Goal: Task Accomplishment & Management: Complete application form

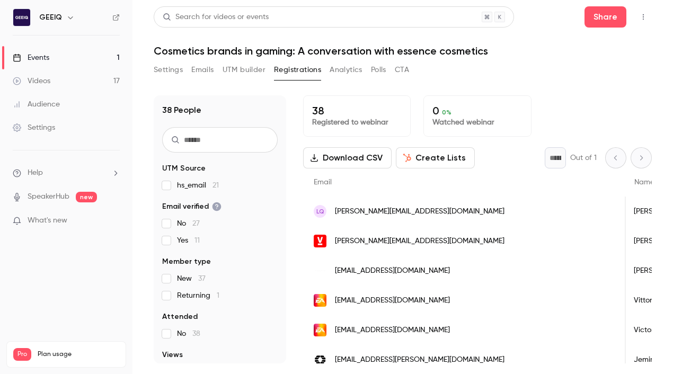
click at [423, 95] on div "38 Registered to webinar 0 0 % Watched webinar" at bounding box center [477, 115] width 349 height 41
click at [423, 70] on div "Settings Emails UTM builder Registrations Analytics Polls CTA" at bounding box center [403, 71] width 498 height 21
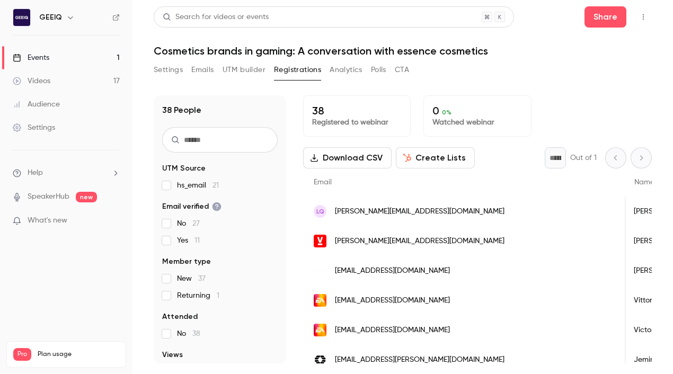
click at [423, 99] on div "38 Registered to webinar 0 0 % Watched webinar" at bounding box center [477, 115] width 349 height 41
click at [423, 88] on div "38 People UTM Source hs_email 21 Email verified No 27 Yes 11 Member type New 37…" at bounding box center [403, 223] width 498 height 281
click at [423, 109] on div "38 Registered to webinar 0 0 % Watched webinar" at bounding box center [477, 115] width 349 height 41
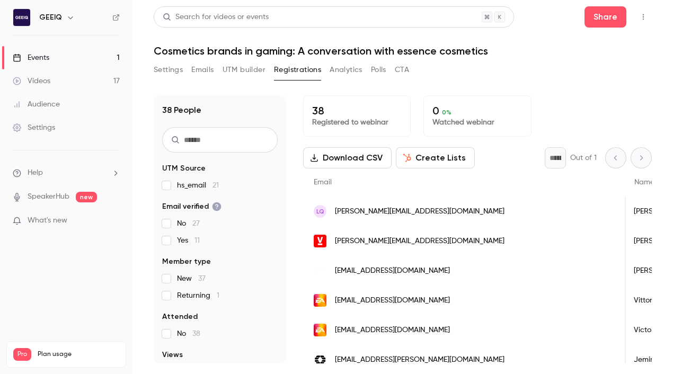
click at [423, 76] on div "Settings Emails UTM builder Registrations Analytics Polls CTA" at bounding box center [403, 71] width 498 height 21
click at [423, 50] on h1 "Cosmetics brands in gaming: A conversation with essence cosmetics" at bounding box center [403, 50] width 498 height 13
click at [423, 94] on div "38 People UTM Source hs_email 21 Email verified No 27 Yes 11 Member type New 37…" at bounding box center [403, 223] width 498 height 281
click at [423, 54] on h1 "Cosmetics brands in gaming: A conversation with essence cosmetics" at bounding box center [403, 50] width 498 height 13
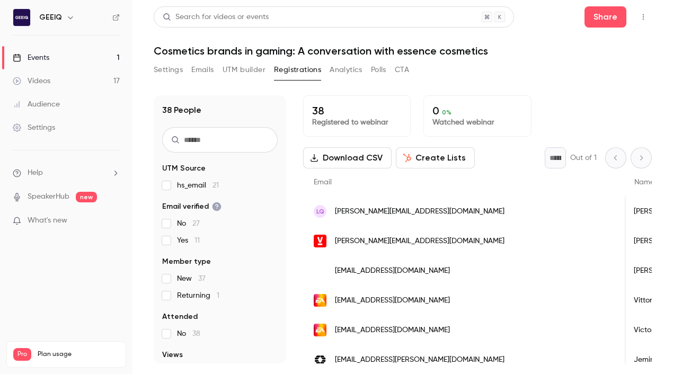
click at [423, 54] on h1 "Cosmetics brands in gaming: A conversation with essence cosmetics" at bounding box center [403, 50] width 498 height 13
click at [423, 75] on div "Settings Emails UTM builder Registrations Analytics Polls CTA" at bounding box center [403, 71] width 498 height 21
click at [423, 44] on h1 "Cosmetics brands in gaming: A conversation with essence cosmetics" at bounding box center [403, 50] width 498 height 13
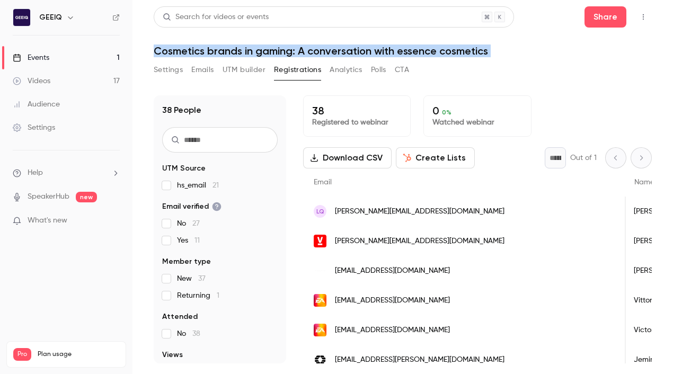
click at [423, 70] on div "Settings Emails UTM builder Registrations Analytics Polls CTA" at bounding box center [403, 71] width 498 height 21
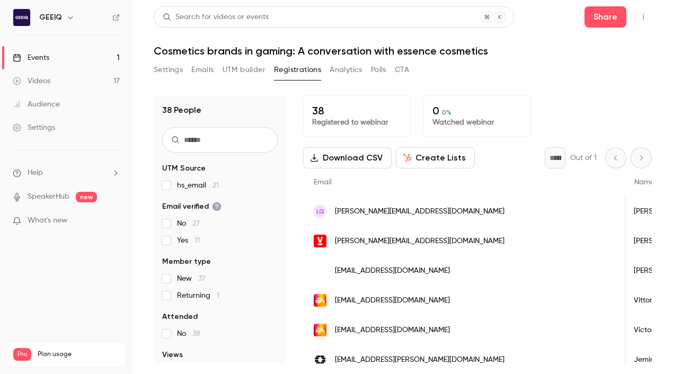
click at [423, 40] on header "Search for videos or events Share Cosmetics brands in gaming: A conversation wi…" at bounding box center [403, 31] width 498 height 51
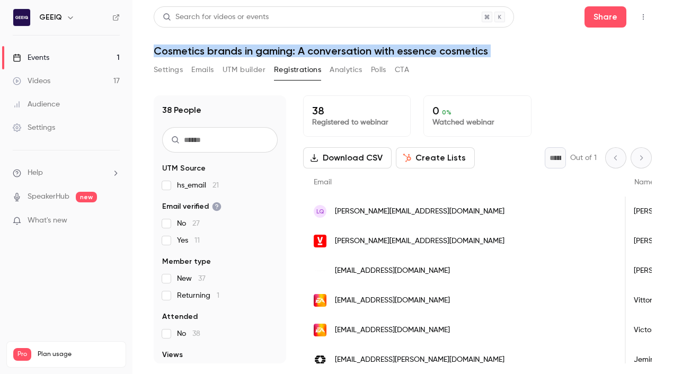
click at [423, 60] on div "Search for videos or events Share Cosmetics brands in gaming: A conversation wi…" at bounding box center [403, 184] width 498 height 357
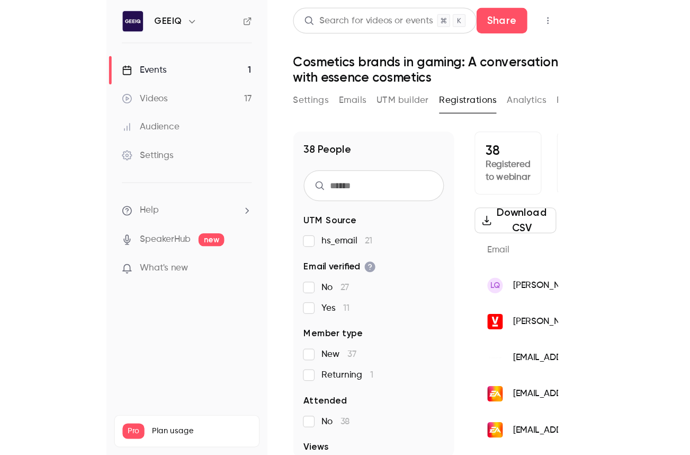
scroll to position [0, 3]
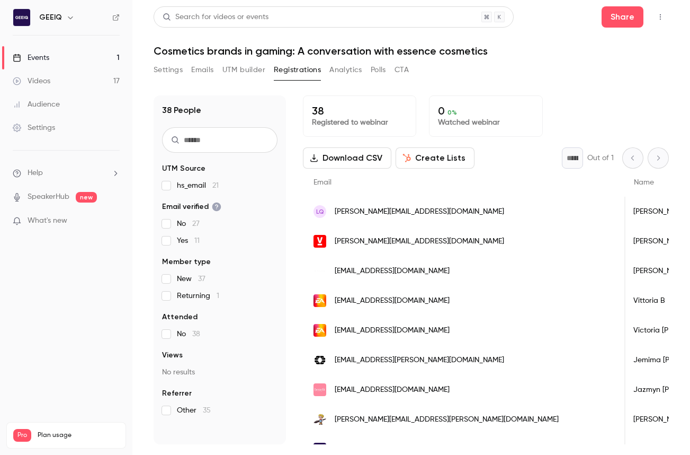
click at [161, 68] on button "Settings" at bounding box center [168, 69] width 29 height 17
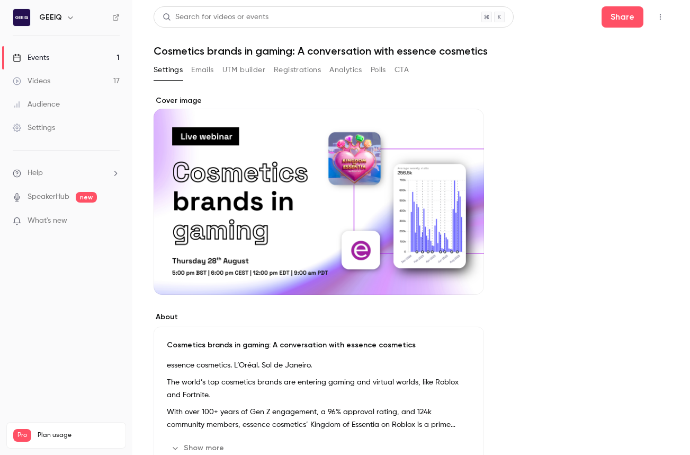
click at [309, 72] on button "Registrations" at bounding box center [297, 69] width 47 height 17
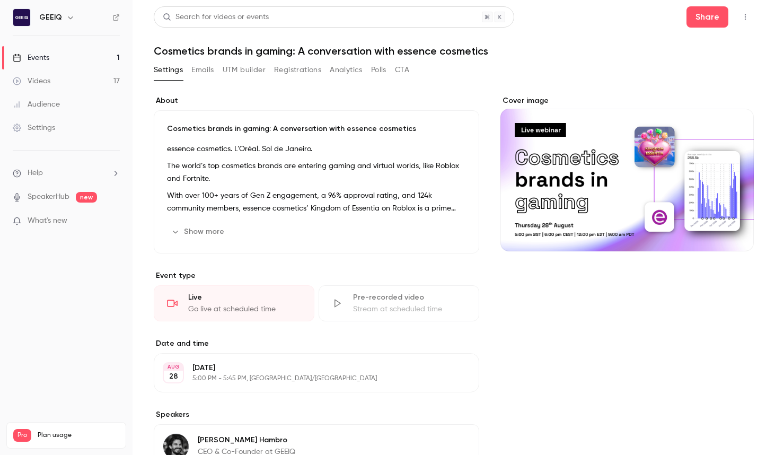
click at [64, 50] on link "Events 1" at bounding box center [66, 57] width 132 height 23
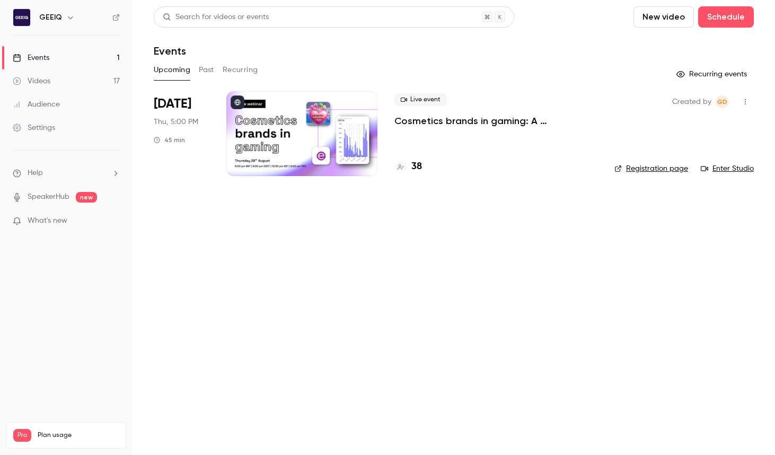
drag, startPoint x: 446, startPoint y: 240, endPoint x: 429, endPoint y: 249, distance: 19.2
click at [446, 239] on main "Search for videos or events New video Schedule Events Upcoming Past Recurring R…" at bounding box center [453, 227] width 642 height 455
click at [207, 73] on button "Past" at bounding box center [206, 69] width 15 height 17
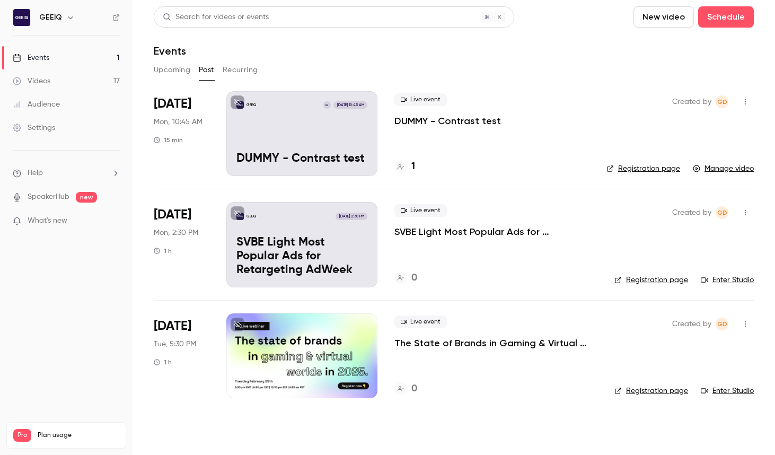
click at [176, 67] on button "Upcoming" at bounding box center [172, 69] width 37 height 17
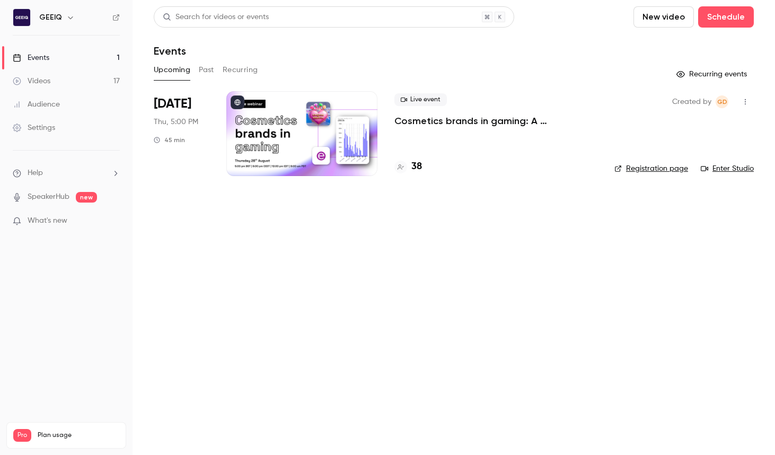
click at [421, 274] on main "Search for videos or events New video Schedule Events Upcoming Past Recurring R…" at bounding box center [453, 227] width 642 height 455
click at [526, 19] on button "Schedule" at bounding box center [726, 16] width 56 height 21
click at [526, 51] on li "One time event" at bounding box center [695, 46] width 114 height 28
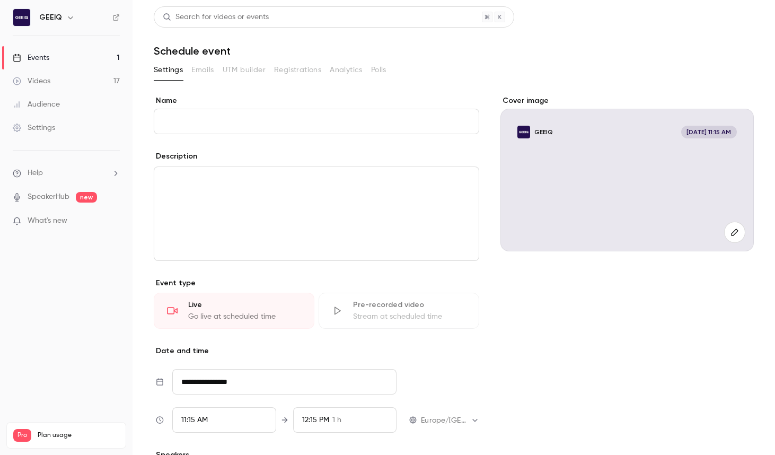
click at [238, 118] on input "Name" at bounding box center [316, 121] width 325 height 25
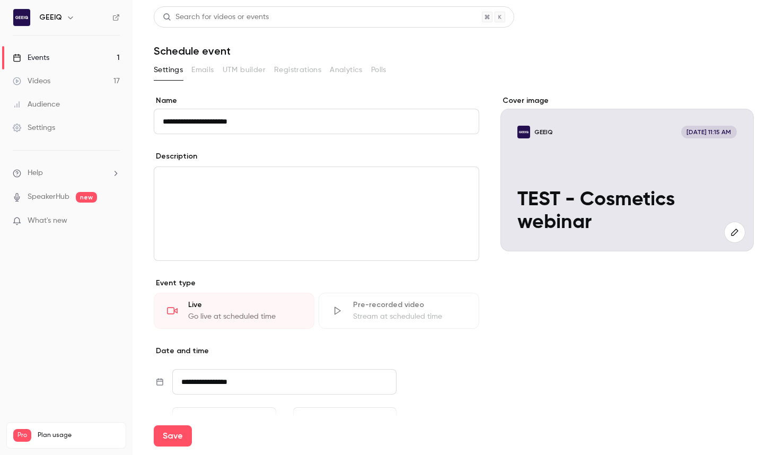
type input "**********"
drag, startPoint x: 546, startPoint y: 315, endPoint x: 515, endPoint y: 297, distance: 35.9
click at [526, 315] on div "Cover image GEEIQ Aug 26, 11:15 AM TEST - Cosmetics webinar" at bounding box center [626, 316] width 253 height 442
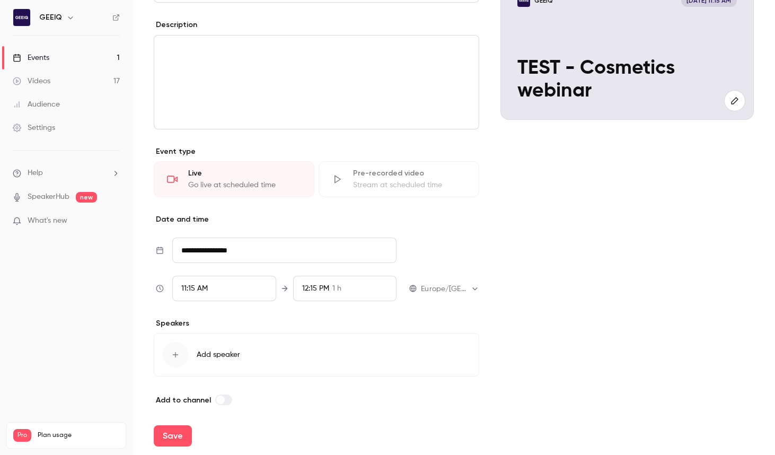
scroll to position [138, 0]
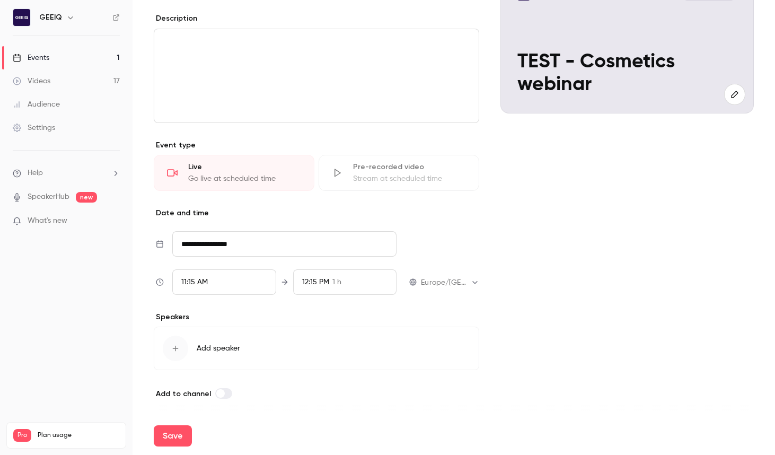
drag, startPoint x: 579, startPoint y: 237, endPoint x: 468, endPoint y: 250, distance: 111.4
click at [526, 238] on div "Cover image GEEIQ Aug 26, 11:15 AM TEST - Cosmetics webinar" at bounding box center [626, 179] width 253 height 442
click at [230, 285] on div "11:15 AM" at bounding box center [224, 281] width 104 height 25
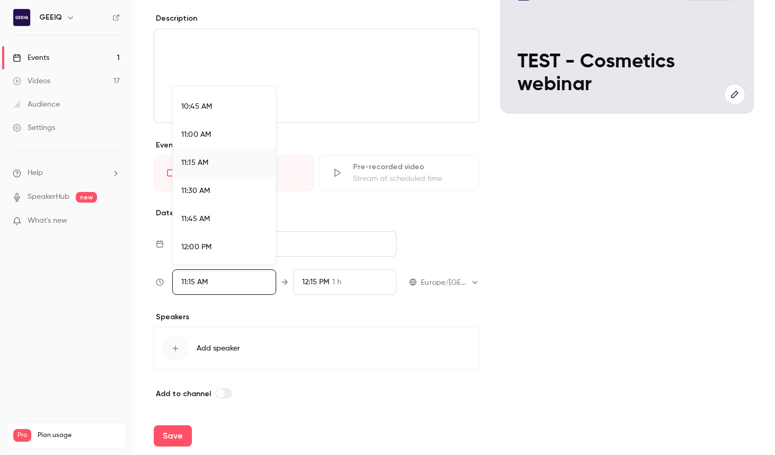
scroll to position [1204, 0]
click at [226, 226] on li "11:45 AM" at bounding box center [224, 216] width 103 height 28
click at [375, 336] on div at bounding box center [387, 227] width 775 height 455
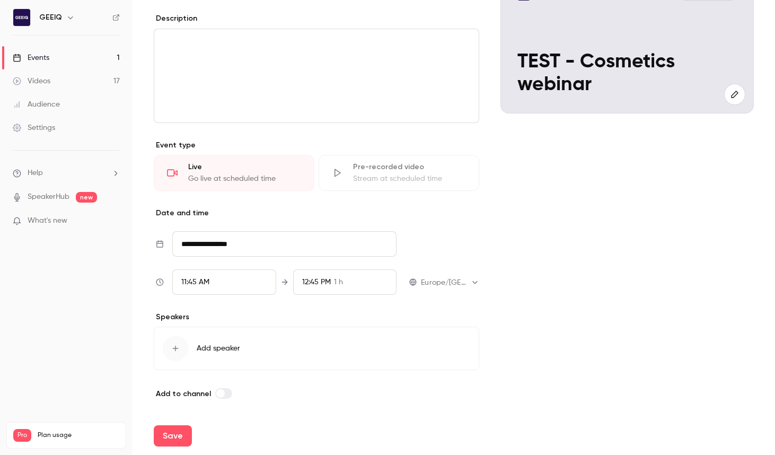
click at [526, 298] on div "Cover image GEEIQ Aug 26, 11:45 AM TEST - Cosmetics webinar" at bounding box center [626, 179] width 253 height 442
click at [325, 286] on div "12:45 PM" at bounding box center [316, 282] width 29 height 11
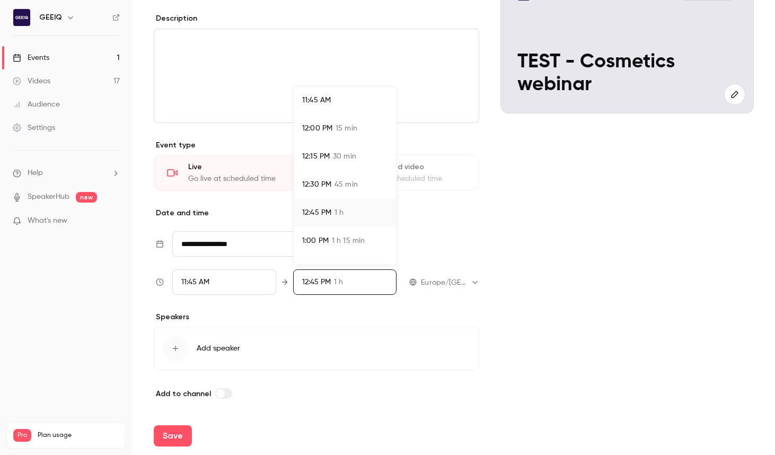
click at [326, 237] on span "1:00 PM" at bounding box center [315, 240] width 26 height 11
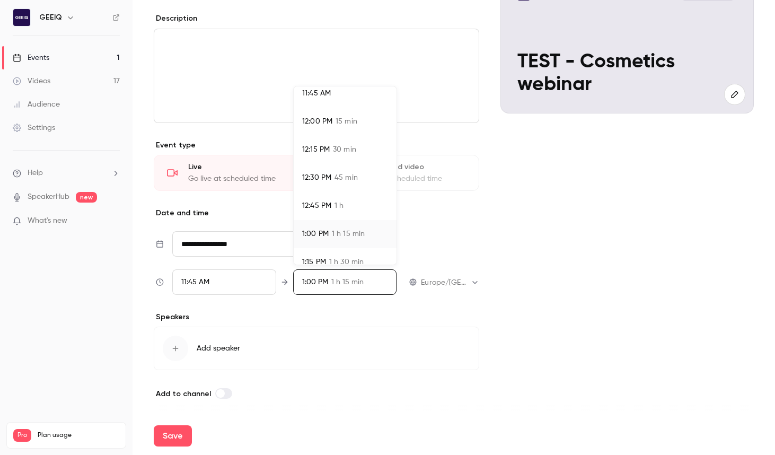
drag, startPoint x: 608, startPoint y: 298, endPoint x: 601, endPoint y: 295, distance: 7.9
click at [526, 298] on div at bounding box center [387, 227] width 775 height 455
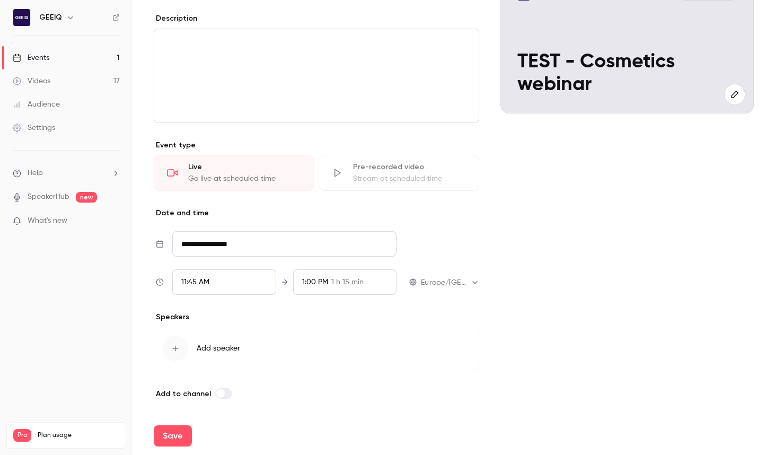
click at [526, 304] on div "Cover image GEEIQ Aug 26, 11:45 AM TEST - Cosmetics webinar" at bounding box center [626, 179] width 253 height 442
click at [357, 283] on span "1 h 15 min" at bounding box center [347, 282] width 32 height 11
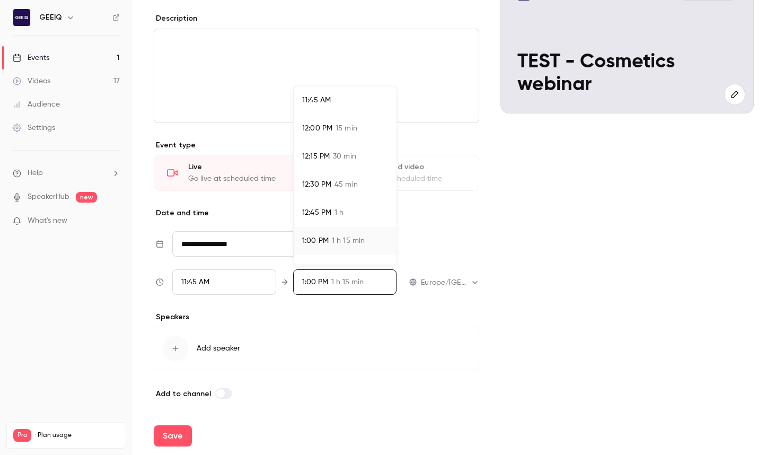
click at [342, 126] on span "15 min" at bounding box center [346, 128] width 22 height 11
click at [526, 269] on div at bounding box center [387, 227] width 775 height 455
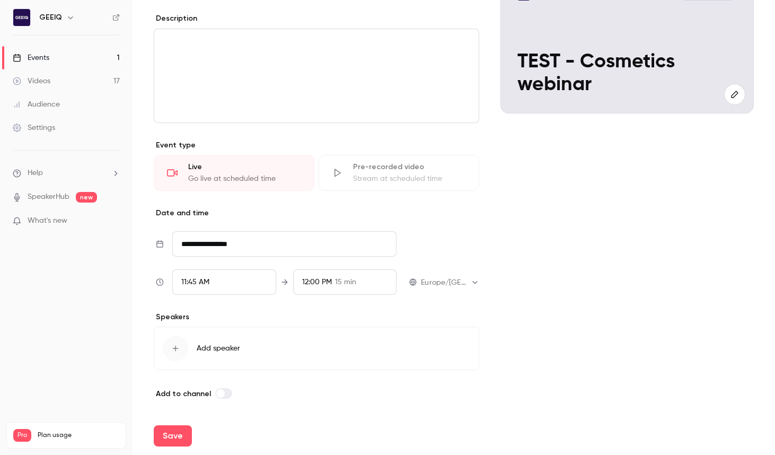
click at [261, 352] on button "Add speaker" at bounding box center [316, 347] width 325 height 43
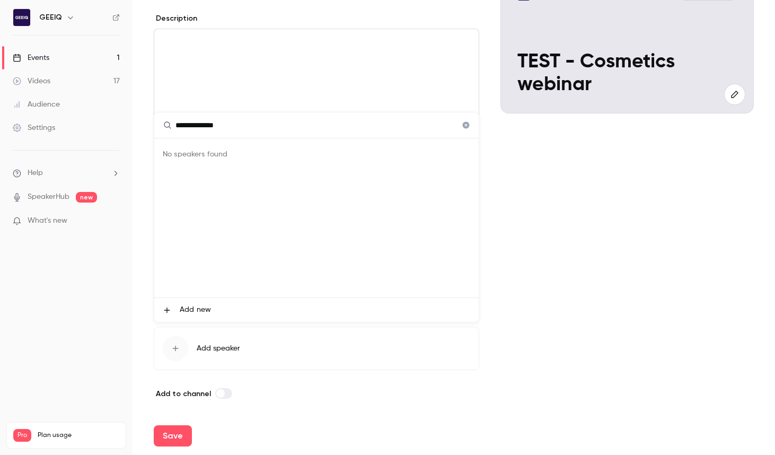
click at [277, 127] on input "**********" at bounding box center [316, 124] width 324 height 25
click at [263, 122] on input "**********" at bounding box center [316, 124] width 324 height 25
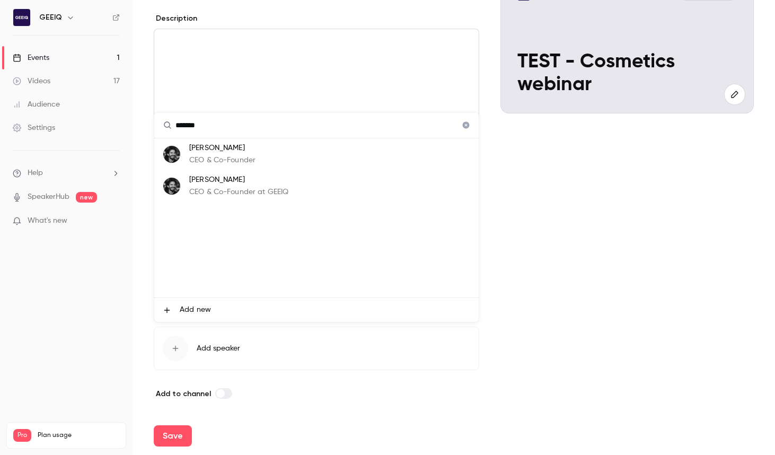
type input "*******"
click at [269, 188] on p "CEO & Co-Founder at GEEIQ" at bounding box center [238, 191] width 99 height 11
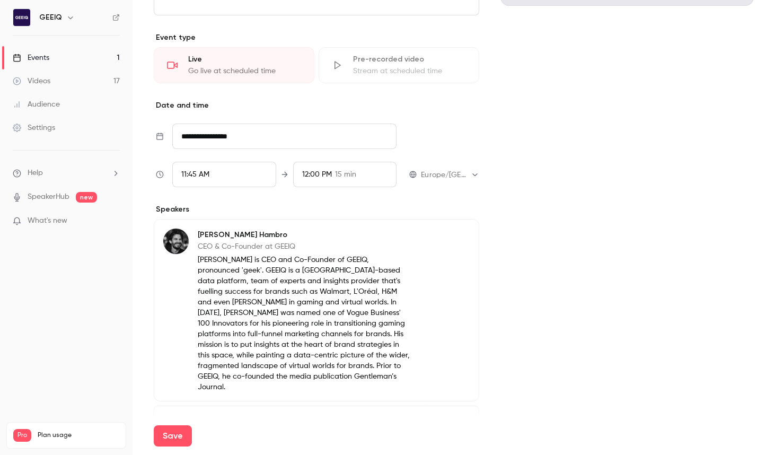
scroll to position [246, 0]
drag, startPoint x: 560, startPoint y: 370, endPoint x: 528, endPoint y: 383, distance: 34.9
click at [526, 370] on div "Cover image GEEIQ Aug 26, 11:45 AM TEST - Cosmetics webinar" at bounding box center [626, 164] width 253 height 628
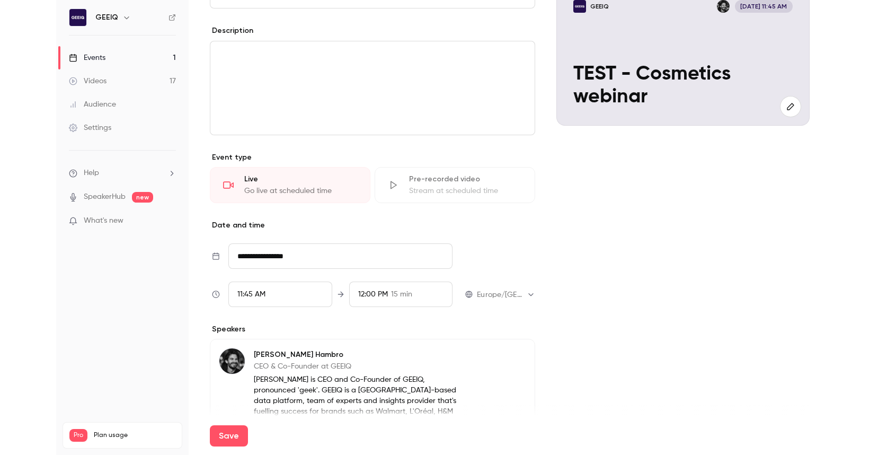
scroll to position [0, 0]
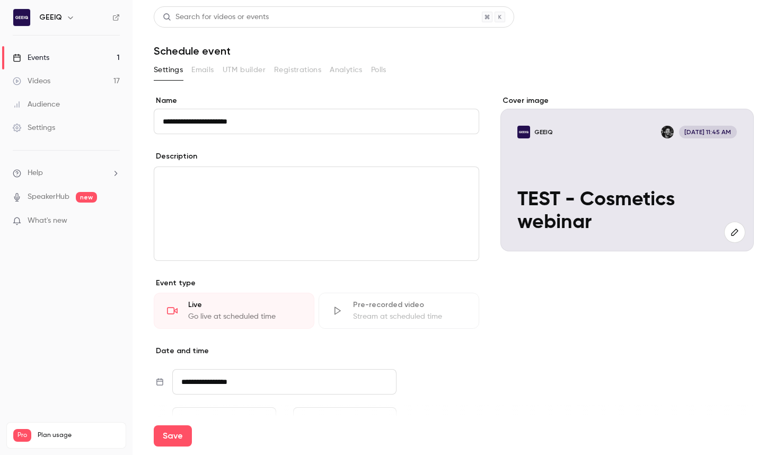
drag, startPoint x: 600, startPoint y: 360, endPoint x: 553, endPoint y: 353, distance: 47.1
click at [526, 360] on div "Cover image GEEIQ Aug 26, 11:45 AM TEST - Cosmetics webinar" at bounding box center [626, 409] width 253 height 628
drag, startPoint x: 169, startPoint y: 435, endPoint x: 178, endPoint y: 430, distance: 10.4
click at [169, 435] on button "Save" at bounding box center [173, 435] width 38 height 21
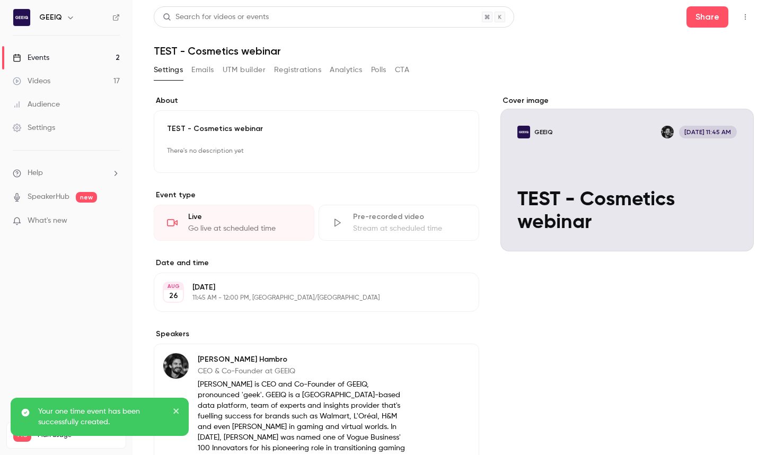
click at [526, 323] on div "Cover image GEEIQ Aug 26, 11:45 AM TEST - Cosmetics webinar" at bounding box center [626, 351] width 253 height 512
click at [526, 11] on button "Share" at bounding box center [707, 16] width 42 height 21
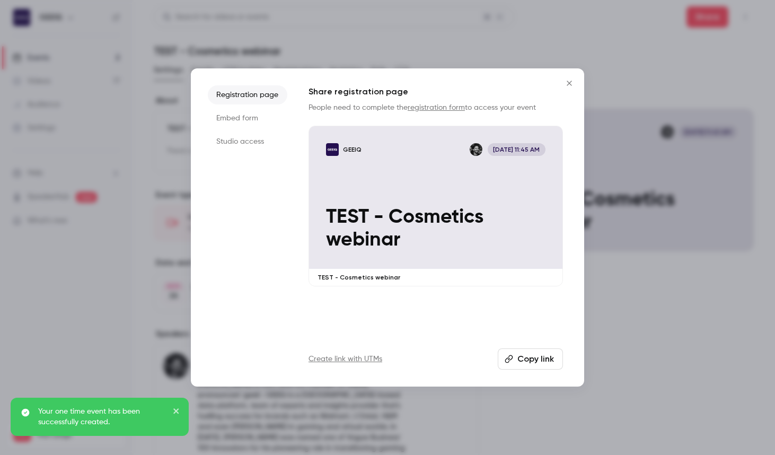
click at [526, 369] on div at bounding box center [387, 227] width 775 height 455
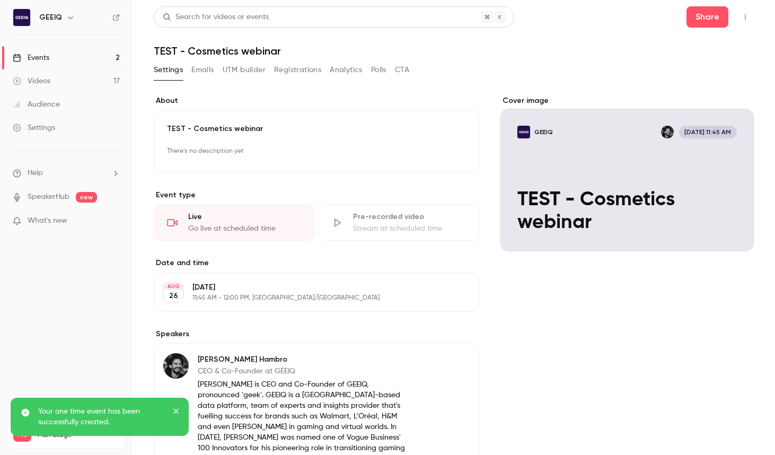
click at [526, 14] on button "button" at bounding box center [744, 16] width 17 height 17
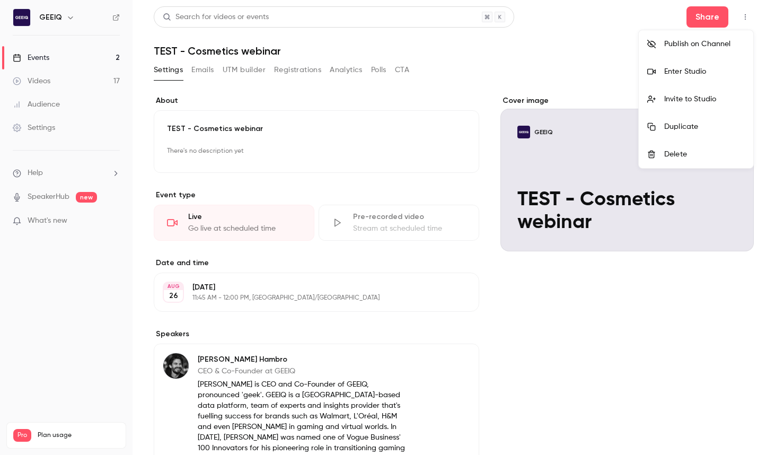
click at [526, 71] on div "Enter Studio" at bounding box center [704, 71] width 81 height 11
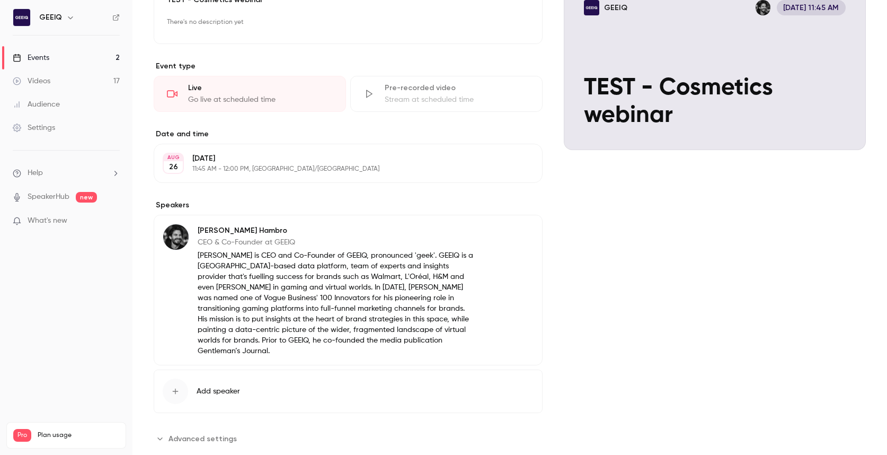
scroll to position [142, 0]
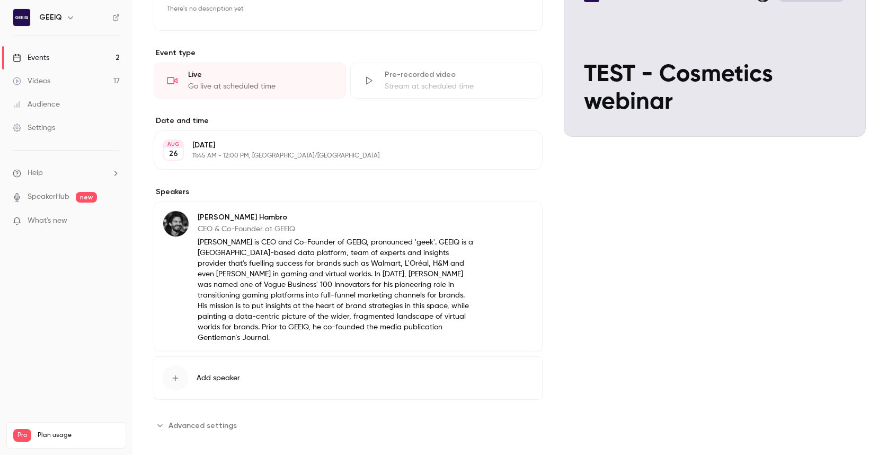
click at [173, 373] on icon "button" at bounding box center [175, 377] width 8 height 8
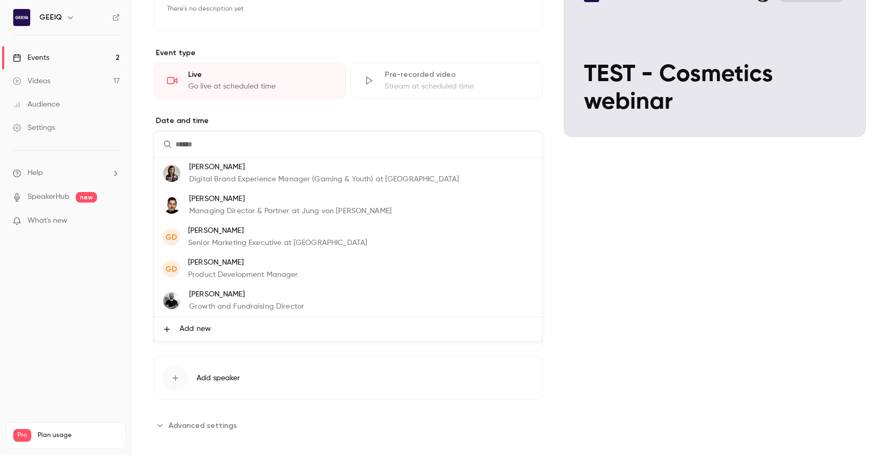
click at [241, 234] on p "Giovanna Demopoulos" at bounding box center [277, 230] width 179 height 11
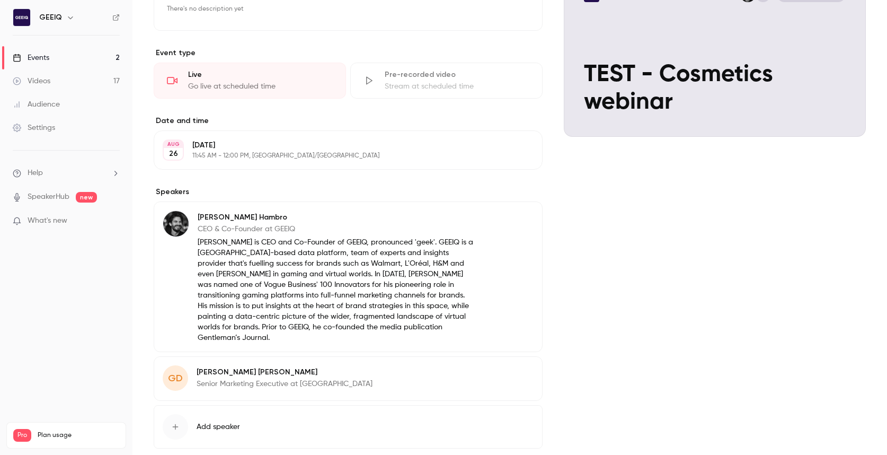
click at [526, 230] on div "Cover image GEEIQ G Aug 26, 11:45 AM TEST - Cosmetics webinar" at bounding box center [715, 217] width 302 height 529
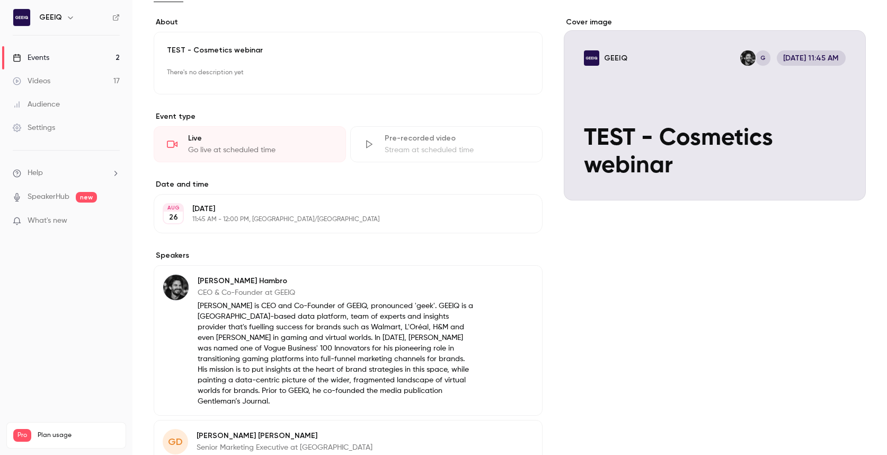
scroll to position [0, 0]
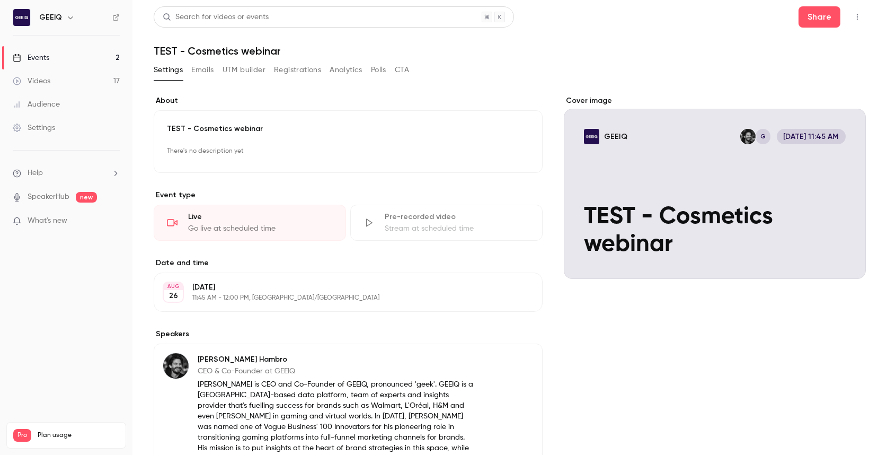
click at [526, 16] on button "button" at bounding box center [857, 16] width 17 height 17
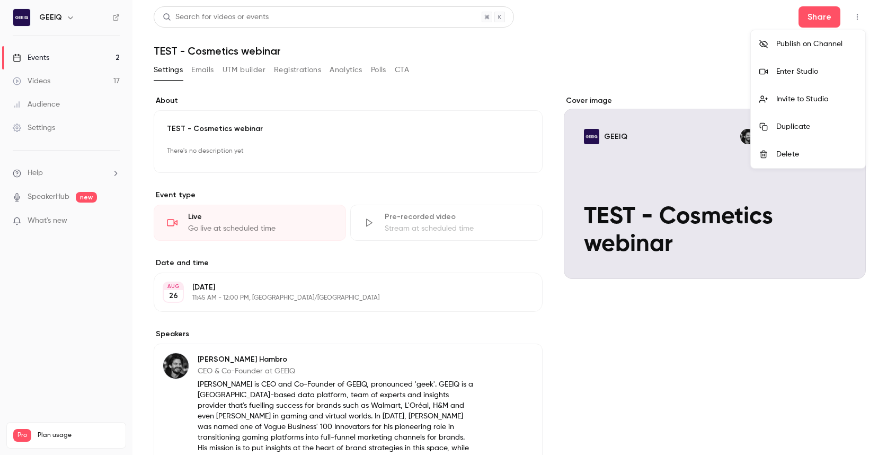
click at [526, 66] on div "Enter Studio" at bounding box center [816, 71] width 81 height 11
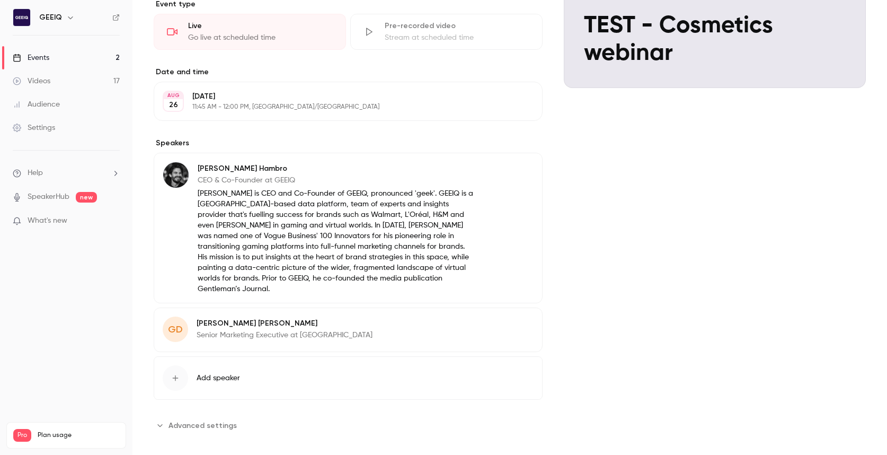
click at [526, 271] on div "Cover image GEEIQ G Aug 26, 11:45 AM TEST - Cosmetics webinar" at bounding box center [715, 169] width 302 height 529
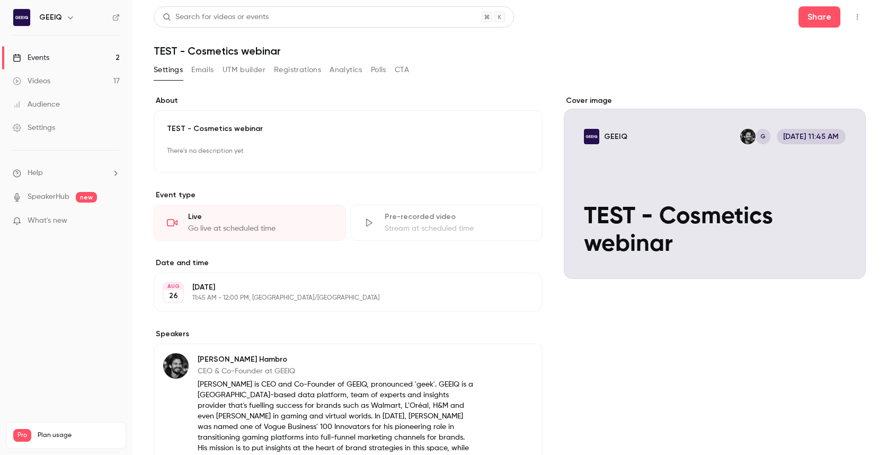
click at [526, 8] on button "button" at bounding box center [857, 16] width 17 height 17
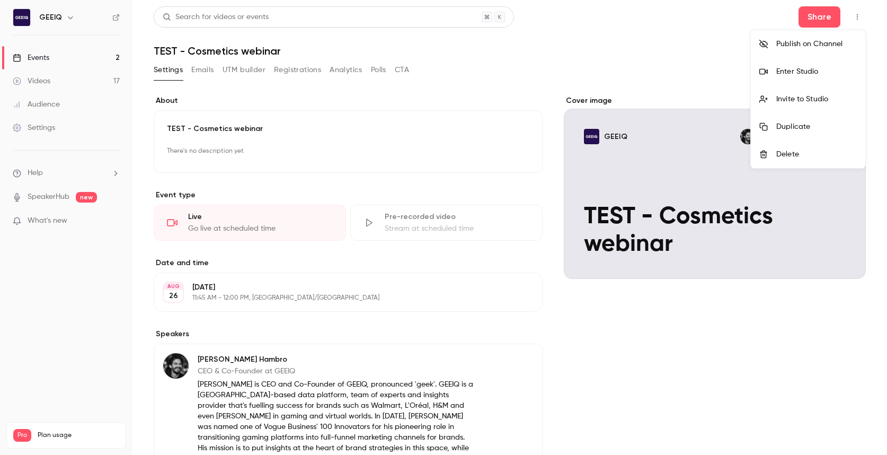
click at [526, 78] on li "Enter Studio" at bounding box center [808, 72] width 114 height 28
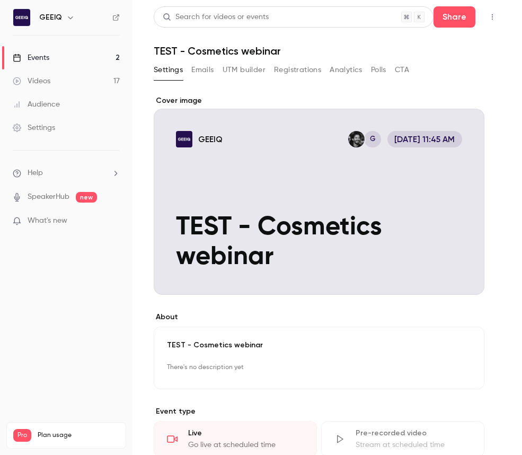
click at [504, 91] on main "**********" at bounding box center [326, 227] width 389 height 455
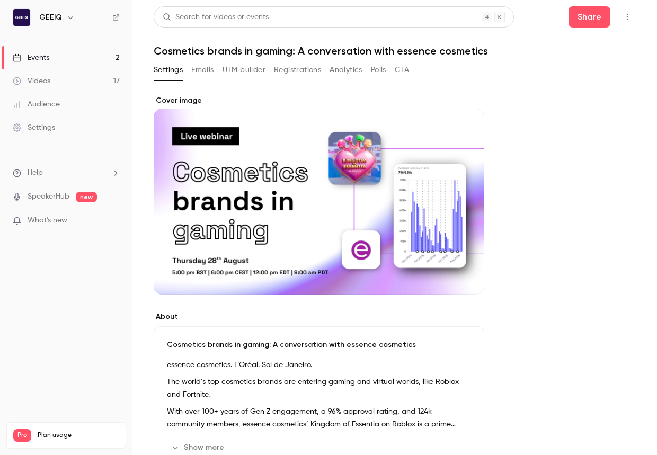
click at [101, 58] on link "Events 2" at bounding box center [66, 57] width 132 height 23
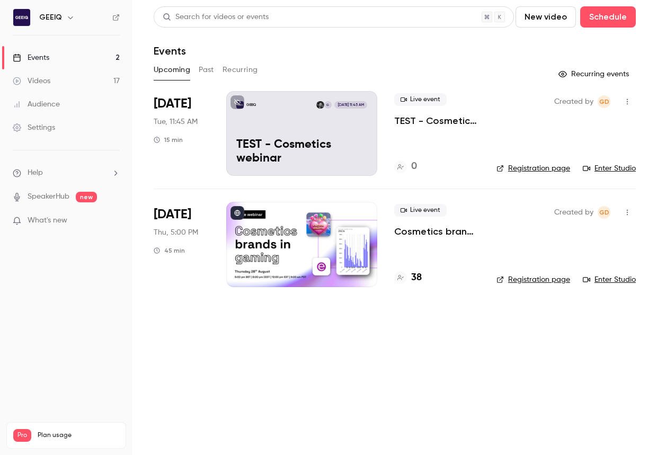
click at [455, 122] on p "TEST - Cosmetics webinar" at bounding box center [436, 120] width 85 height 13
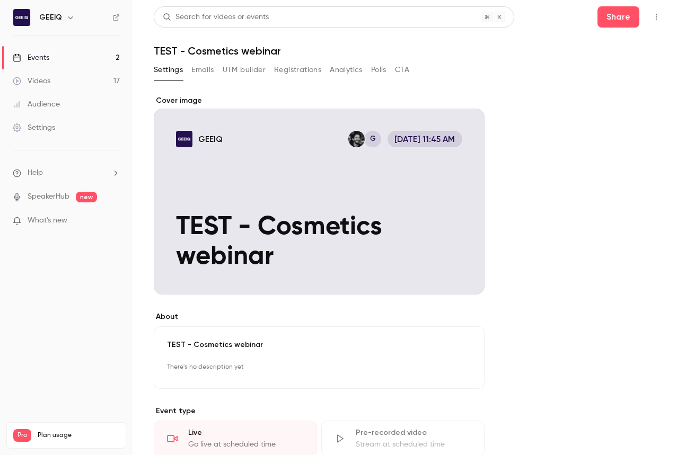
click at [656, 20] on icon "button" at bounding box center [656, 16] width 8 height 7
click at [572, 76] on li "Enter Studio" at bounding box center [606, 72] width 114 height 28
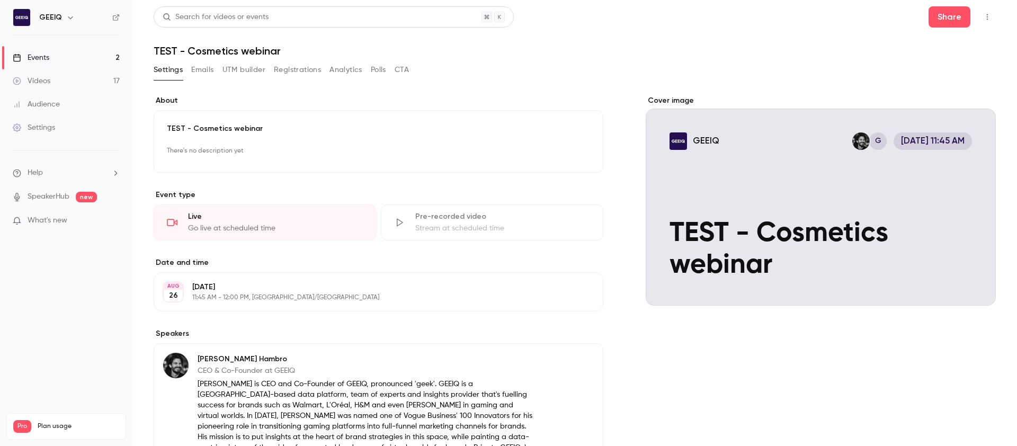
click at [701, 46] on h1 "TEST - Cosmetics webinar" at bounding box center [575, 50] width 842 height 13
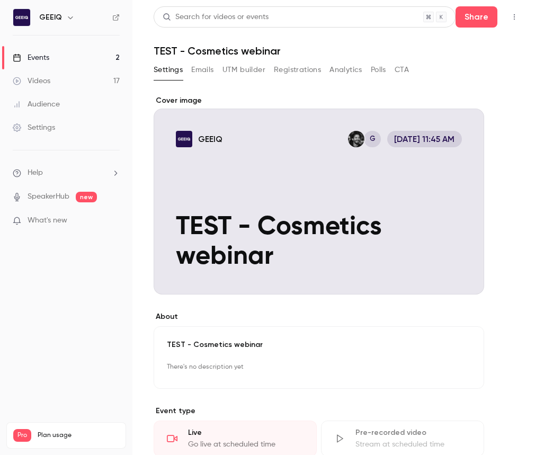
click at [513, 17] on icon "button" at bounding box center [514, 16] width 8 height 7
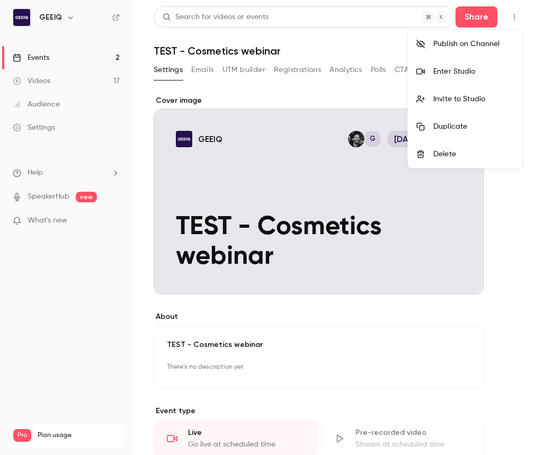
click at [513, 17] on div at bounding box center [272, 227] width 544 height 455
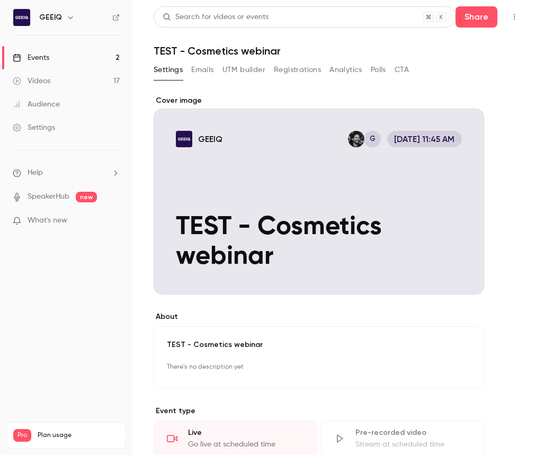
click at [199, 64] on button "Emails" at bounding box center [202, 69] width 22 height 17
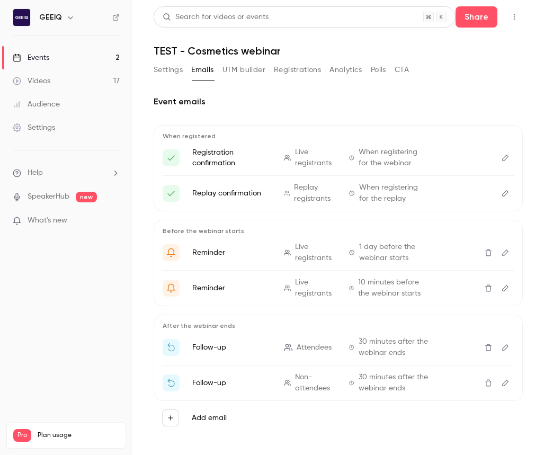
click at [88, 55] on link "Events 2" at bounding box center [66, 57] width 132 height 23
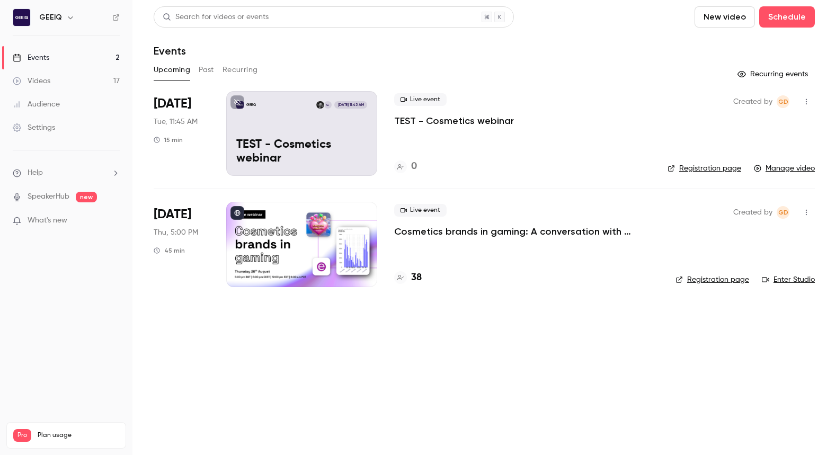
click at [710, 98] on icon "button" at bounding box center [806, 101] width 8 height 7
click at [710, 98] on div at bounding box center [418, 227] width 836 height 455
click at [705, 172] on link "Registration page" at bounding box center [704, 168] width 74 height 11
click at [710, 105] on icon "button" at bounding box center [806, 101] width 8 height 7
click at [700, 101] on div at bounding box center [418, 227] width 836 height 455
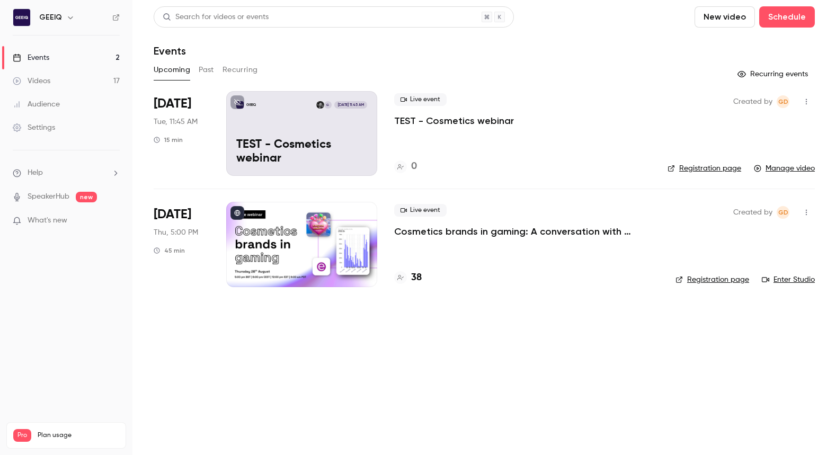
click at [328, 119] on div "GEEIQ G Aug 26, 11:45 AM TEST - Cosmetics webinar" at bounding box center [301, 133] width 151 height 85
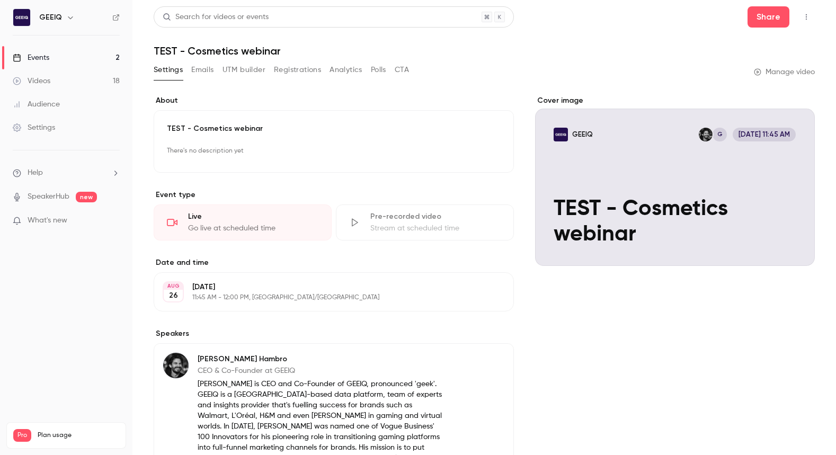
click at [710, 15] on icon "button" at bounding box center [806, 16] width 8 height 7
click at [565, 41] on div at bounding box center [418, 227] width 836 height 455
click at [91, 60] on link "Events 2" at bounding box center [66, 57] width 132 height 23
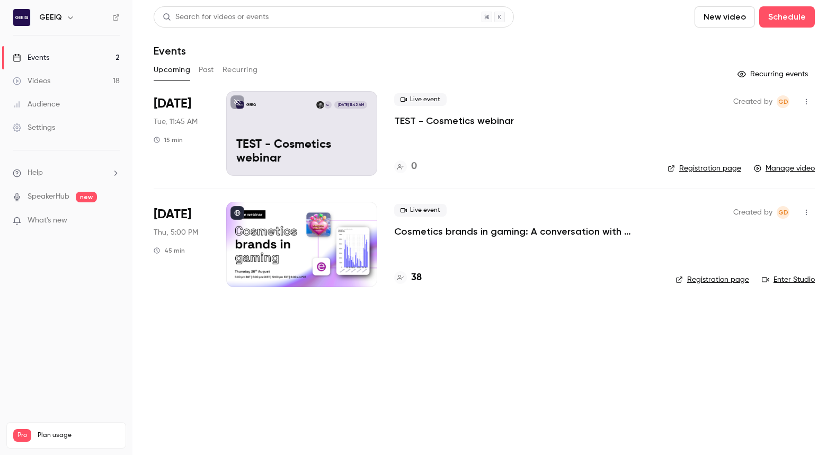
click at [602, 56] on div "Events" at bounding box center [484, 50] width 661 height 13
drag, startPoint x: 639, startPoint y: 69, endPoint x: 704, endPoint y: 33, distance: 73.8
click at [642, 68] on div "Upcoming Past Recurring" at bounding box center [484, 69] width 661 height 17
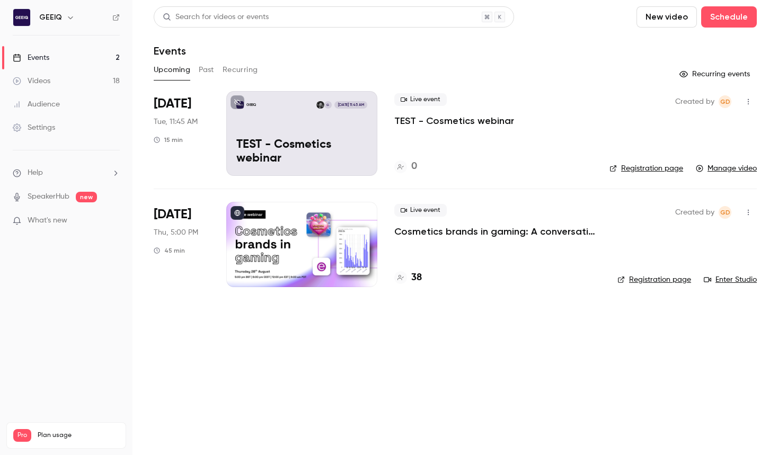
click at [248, 369] on main "Search for videos or events New video Schedule Events Upcoming Past Recurring R…" at bounding box center [454, 227] width 645 height 455
click at [204, 63] on button "Past" at bounding box center [206, 69] width 15 height 17
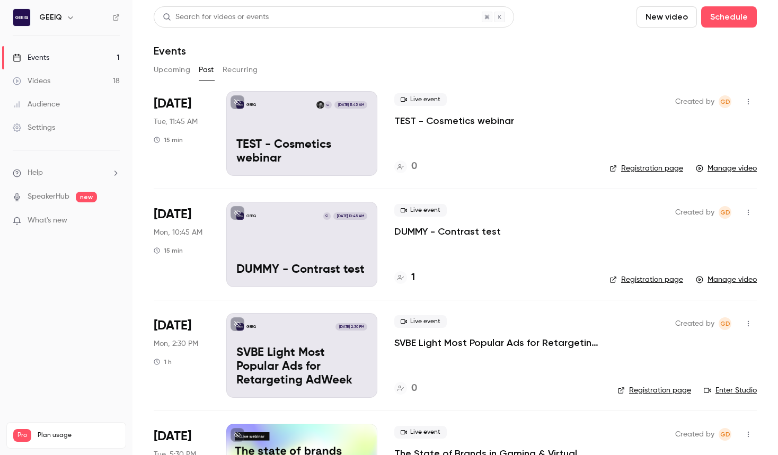
click at [177, 68] on button "Upcoming" at bounding box center [172, 69] width 37 height 17
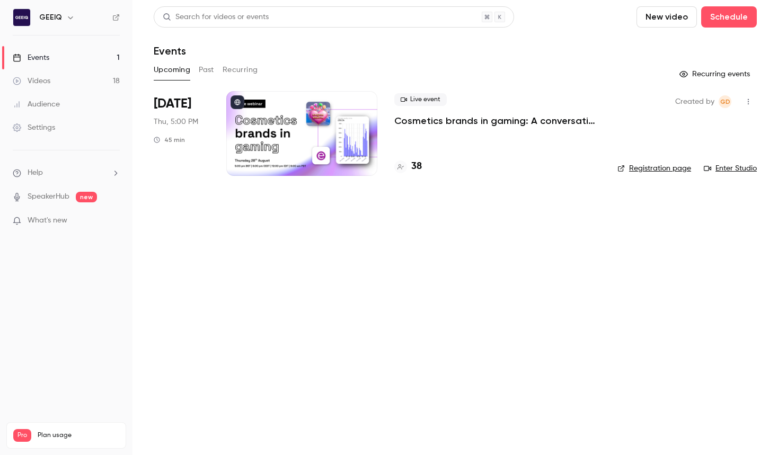
drag, startPoint x: 517, startPoint y: 211, endPoint x: 528, endPoint y: 204, distance: 13.1
click at [520, 210] on main "Search for videos or events New video Schedule Events Upcoming Past Recurring R…" at bounding box center [454, 227] width 645 height 455
click at [728, 15] on button "Schedule" at bounding box center [729, 16] width 56 height 21
click at [684, 44] on div "One time event" at bounding box center [707, 46] width 81 height 11
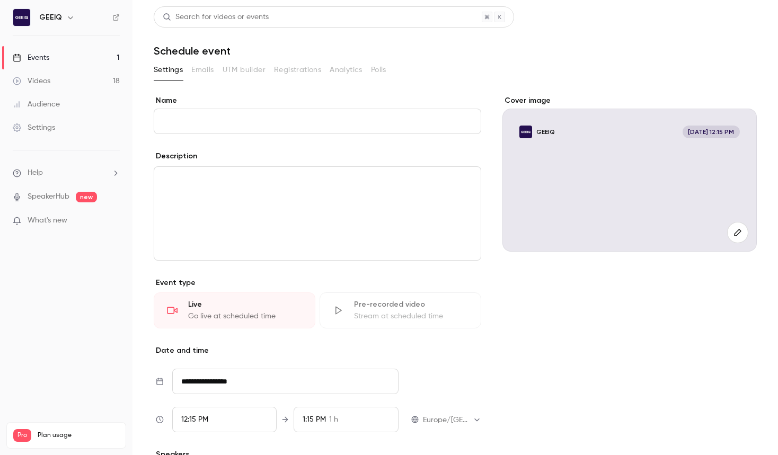
click at [319, 119] on input "Name" at bounding box center [317, 121] width 327 height 25
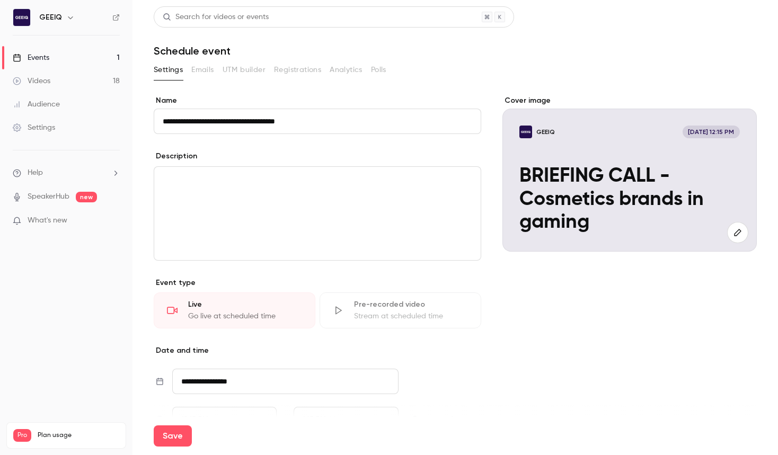
type input "**********"
click at [313, 234] on div "editor" at bounding box center [317, 213] width 326 height 93
click at [117, 263] on nav "GEEIQ Events 1 Videos 18 Audience Settings Help SpeakerHub new What's new Pro P…" at bounding box center [66, 227] width 132 height 455
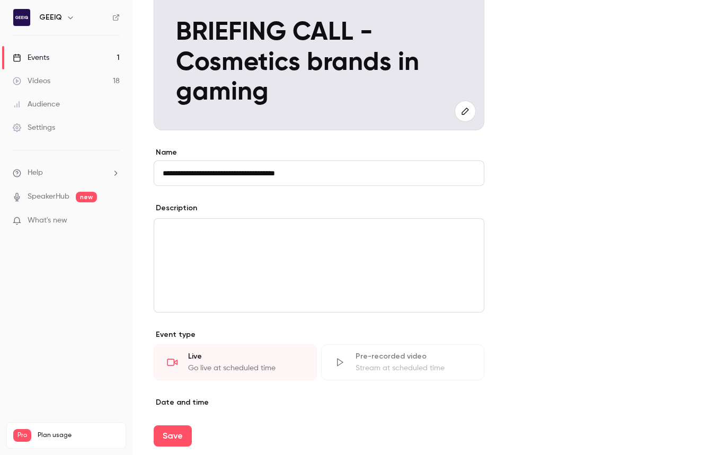
scroll to position [168, 0]
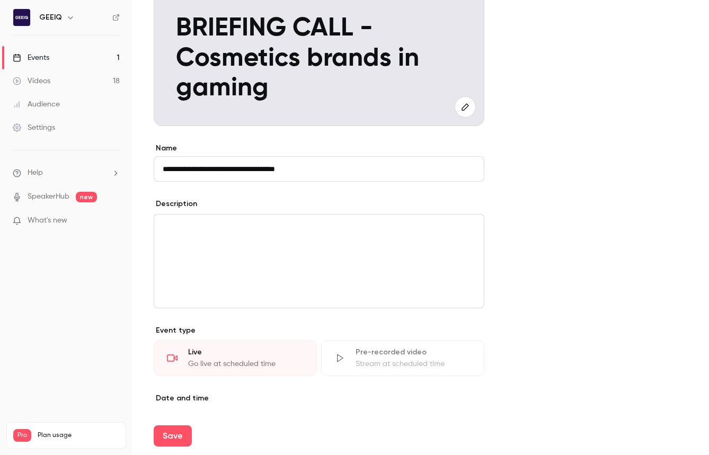
click at [263, 265] on div "editor" at bounding box center [319, 261] width 330 height 93
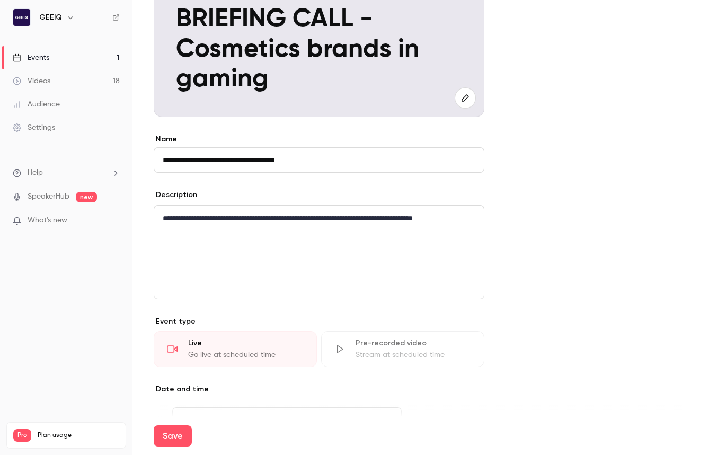
drag, startPoint x: 588, startPoint y: 220, endPoint x: 546, endPoint y: 217, distance: 42.0
click at [588, 220] on form "**********" at bounding box center [421, 270] width 534 height 705
click at [483, 223] on div "**********" at bounding box center [319, 252] width 330 height 93
click at [569, 201] on form "**********" at bounding box center [421, 270] width 534 height 705
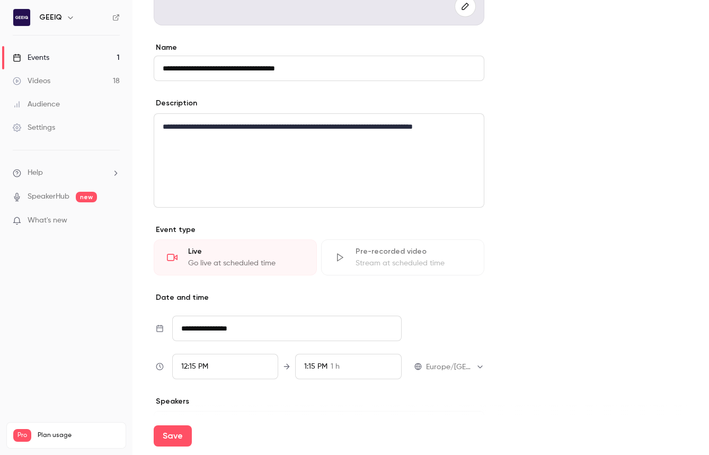
scroll to position [353, 0]
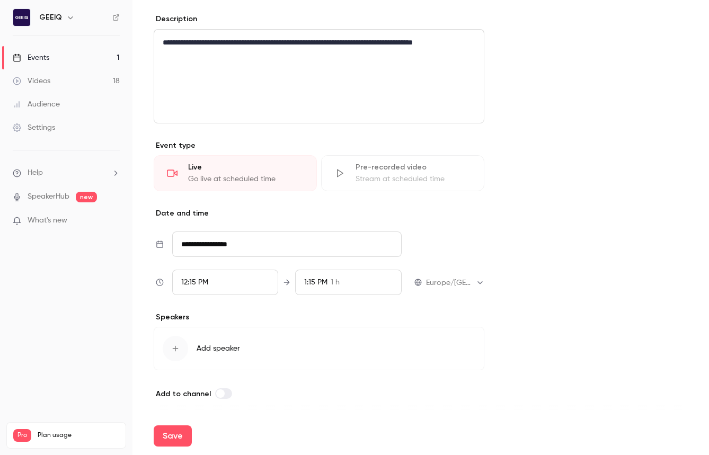
click at [597, 216] on form "**********" at bounding box center [421, 94] width 534 height 705
drag, startPoint x: 590, startPoint y: 200, endPoint x: 569, endPoint y: 202, distance: 20.8
click at [582, 201] on form "**********" at bounding box center [421, 94] width 534 height 705
click at [221, 280] on div "12:15 PM" at bounding box center [225, 282] width 106 height 25
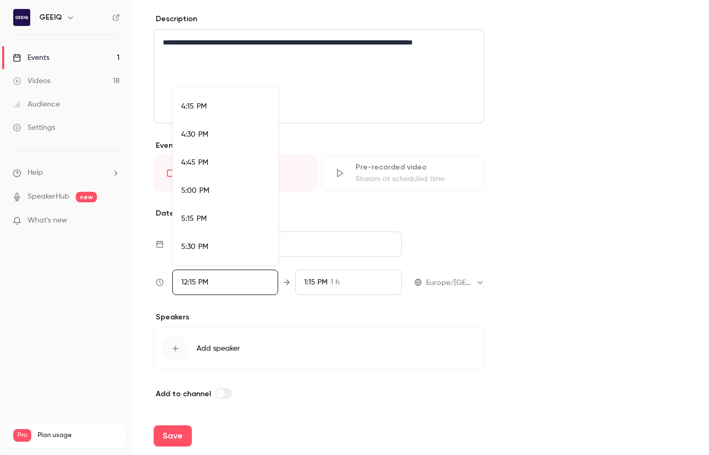
scroll to position [1823, 0]
click at [238, 186] on div "5:00 PM" at bounding box center [225, 187] width 88 height 11
click at [568, 217] on div at bounding box center [354, 227] width 709 height 455
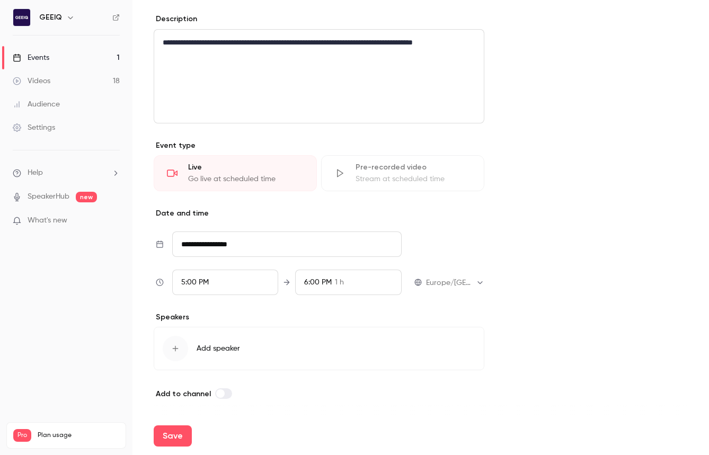
click at [368, 285] on div "6:00 PM 1 h" at bounding box center [348, 282] width 106 height 25
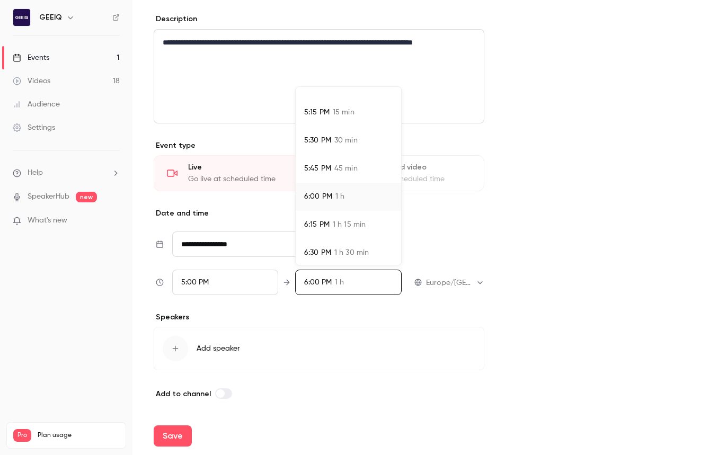
scroll to position [18, 0]
click at [341, 138] on span "30 min" at bounding box center [345, 138] width 23 height 11
click at [630, 254] on div at bounding box center [354, 227] width 709 height 455
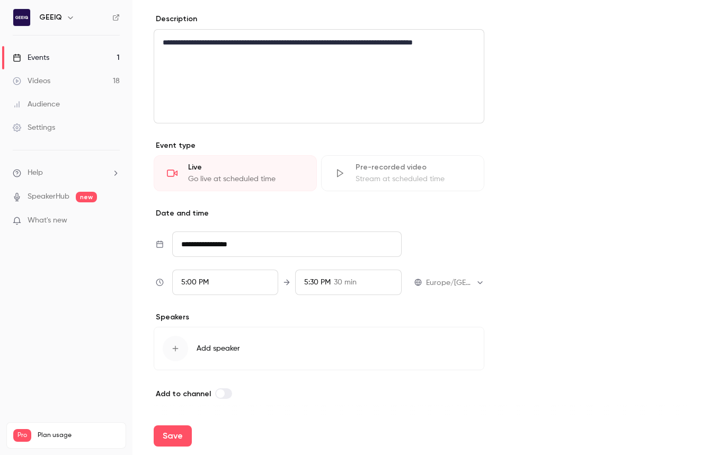
drag, startPoint x: 602, startPoint y: 318, endPoint x: 391, endPoint y: 358, distance: 215.1
click at [601, 318] on form "**********" at bounding box center [421, 94] width 534 height 705
click at [236, 350] on span "Add speaker" at bounding box center [218, 348] width 43 height 11
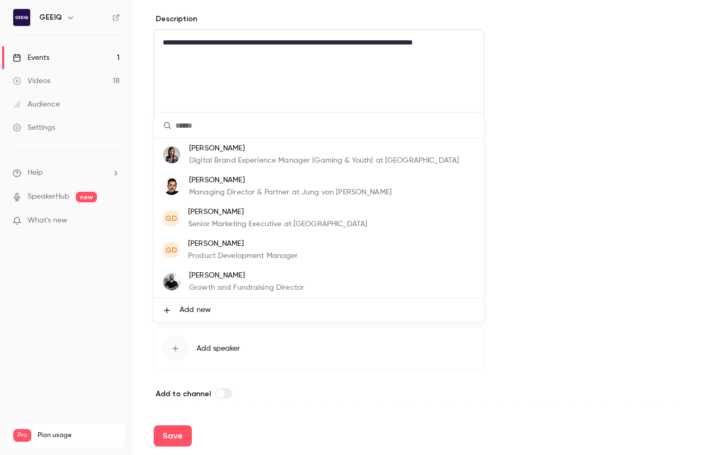
click at [244, 149] on p "Sara Apaza" at bounding box center [324, 148] width 270 height 11
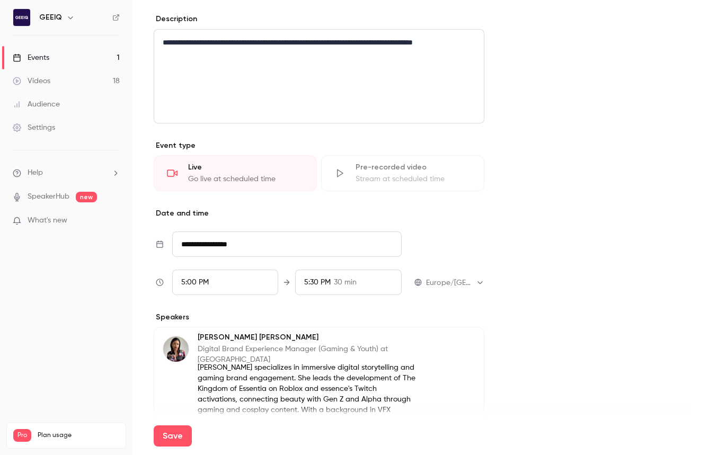
scroll to position [529, 0]
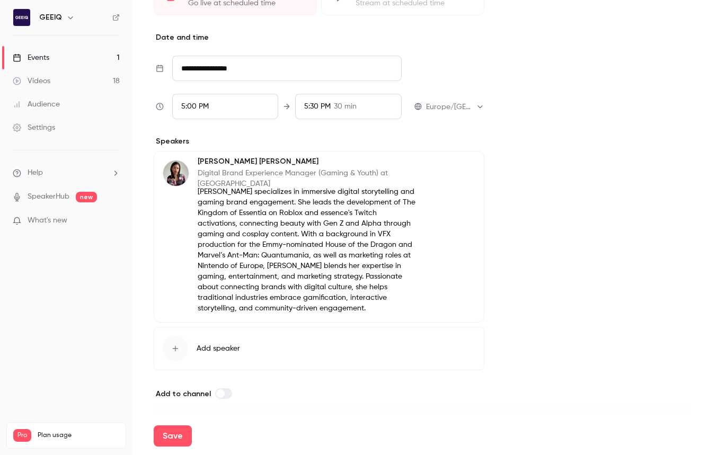
click at [201, 345] on span "Add speaker" at bounding box center [218, 348] width 43 height 11
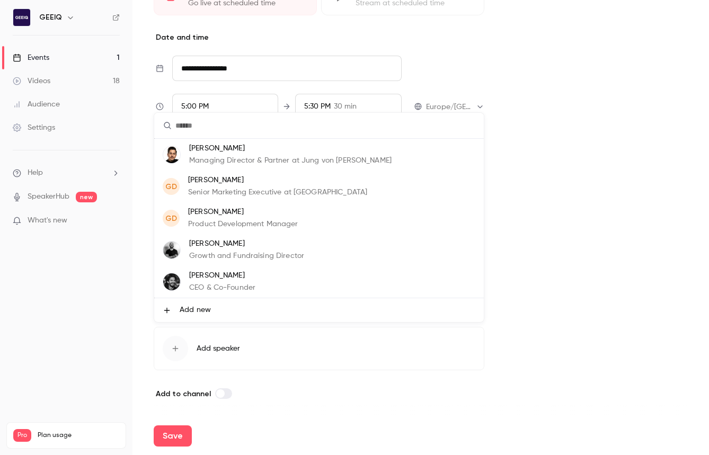
click at [208, 278] on p "Charles Hambro" at bounding box center [222, 275] width 66 height 11
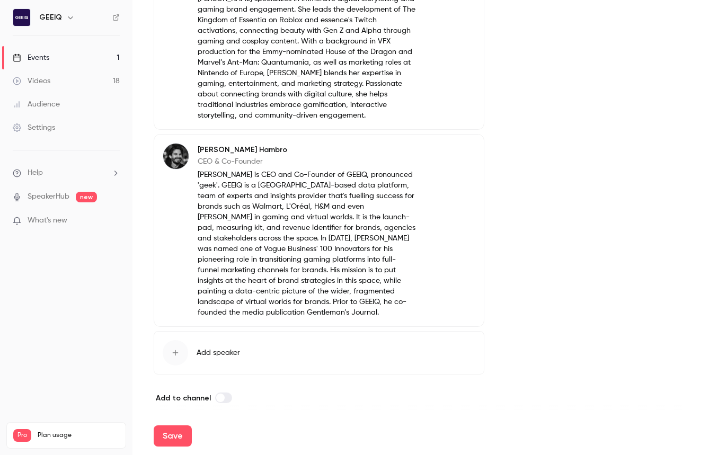
scroll to position [724, 0]
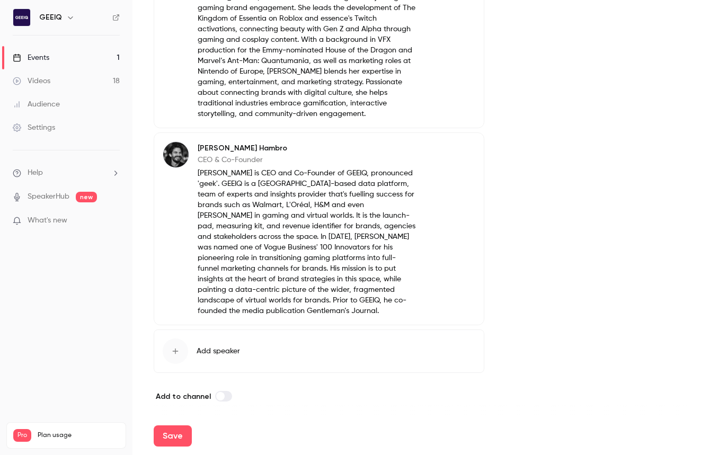
click at [228, 350] on span "Add speaker" at bounding box center [218, 351] width 43 height 11
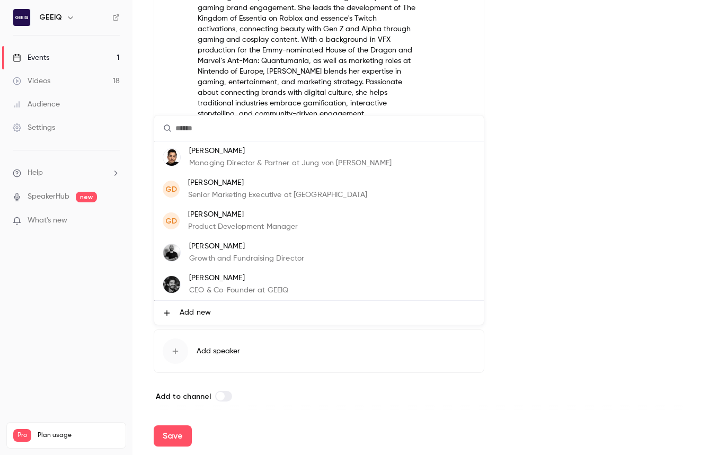
click at [204, 181] on p "Giovanna Demopoulos" at bounding box center [277, 182] width 179 height 11
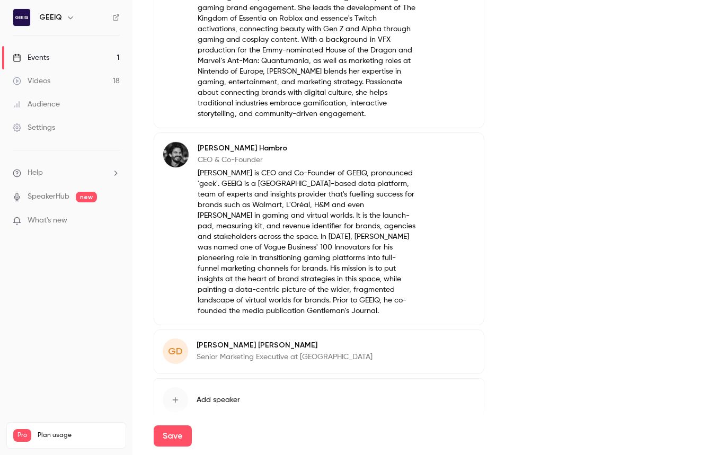
scroll to position [775, 0]
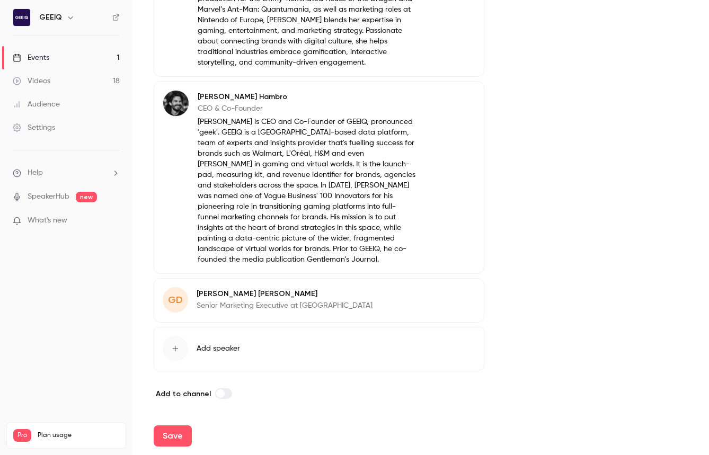
click at [239, 348] on span "Add speaker" at bounding box center [218, 348] width 43 height 11
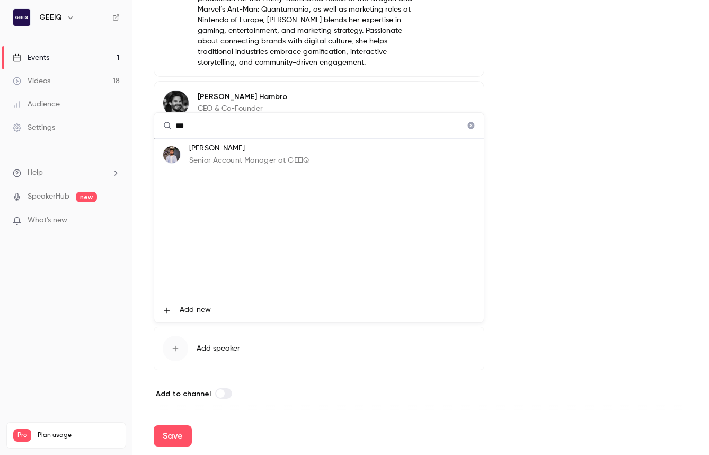
type input "***"
click at [256, 148] on p "Tom von Simson" at bounding box center [249, 148] width 120 height 11
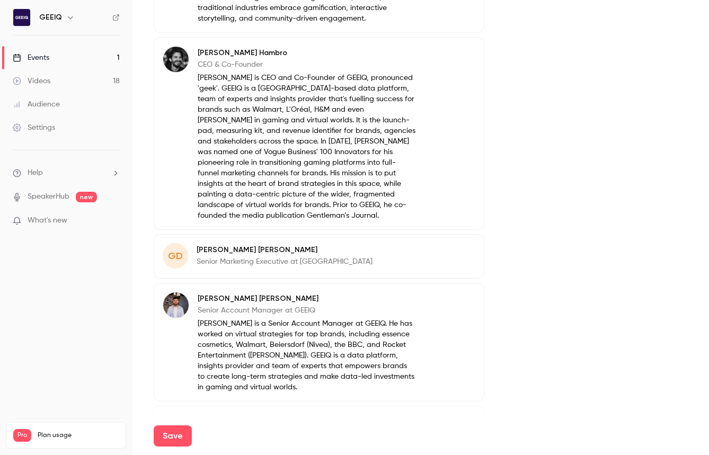
scroll to position [802, 0]
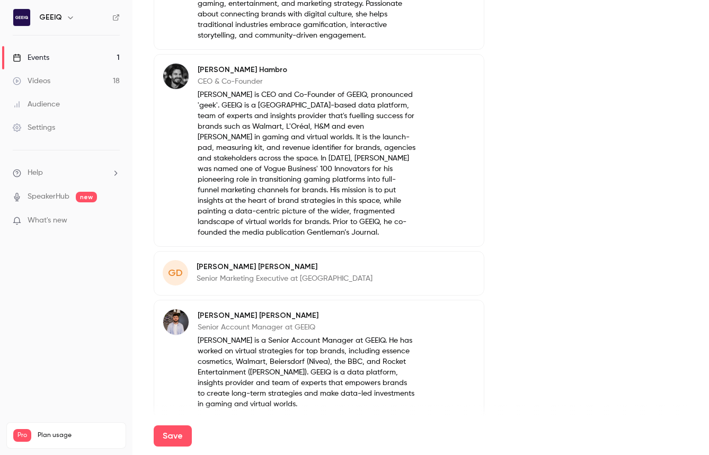
click at [315, 278] on p "Senior Marketing Executive at GEEIQ" at bounding box center [285, 278] width 176 height 11
click at [453, 266] on button "Edit" at bounding box center [456, 268] width 39 height 17
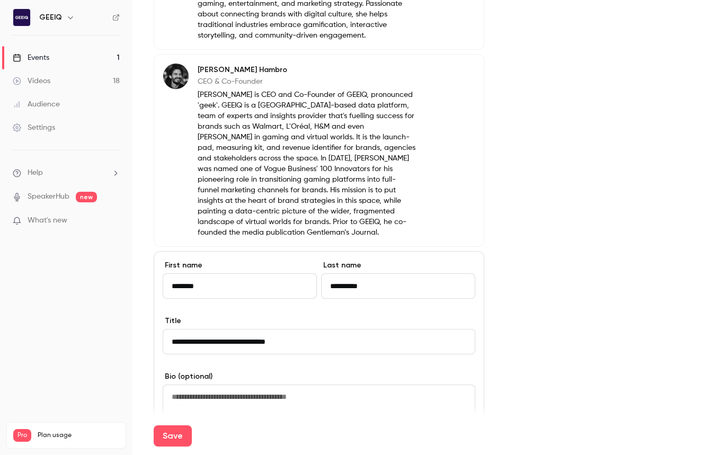
scroll to position [964, 0]
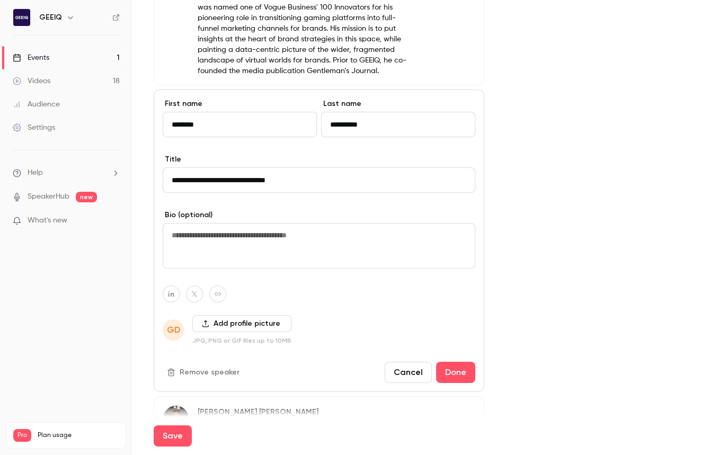
click at [201, 373] on button "Remove speaker" at bounding box center [204, 372] width 83 height 17
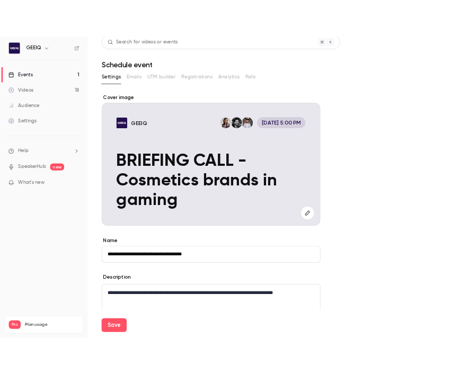
scroll to position [0, 0]
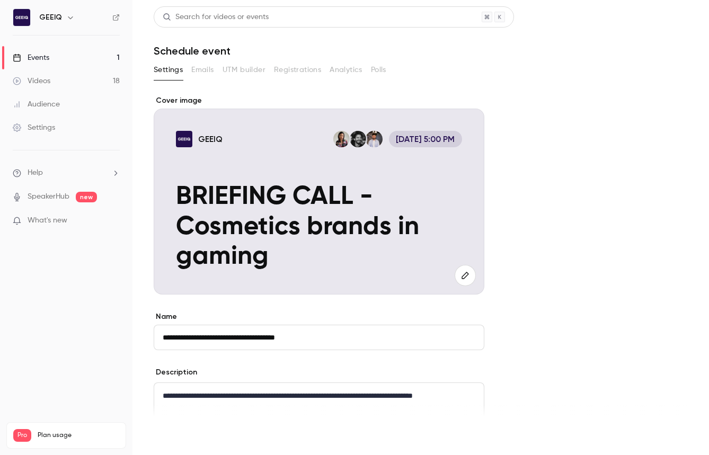
click at [176, 438] on button "Save" at bounding box center [173, 435] width 38 height 21
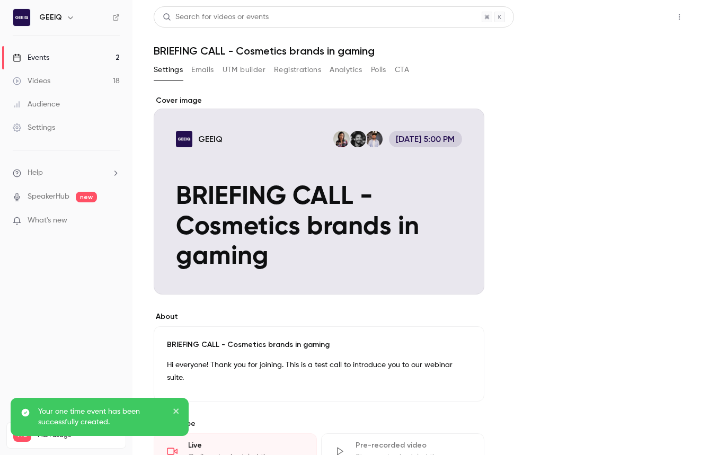
click at [638, 19] on button "Share" at bounding box center [641, 16] width 42 height 21
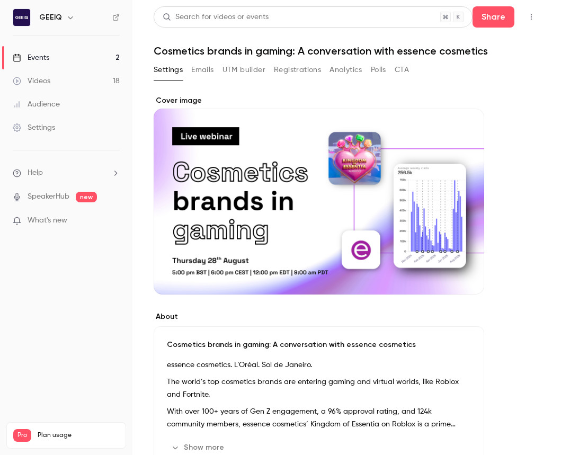
click at [300, 65] on button "Registrations" at bounding box center [297, 69] width 47 height 17
